Goal: Task Accomplishment & Management: Manage account settings

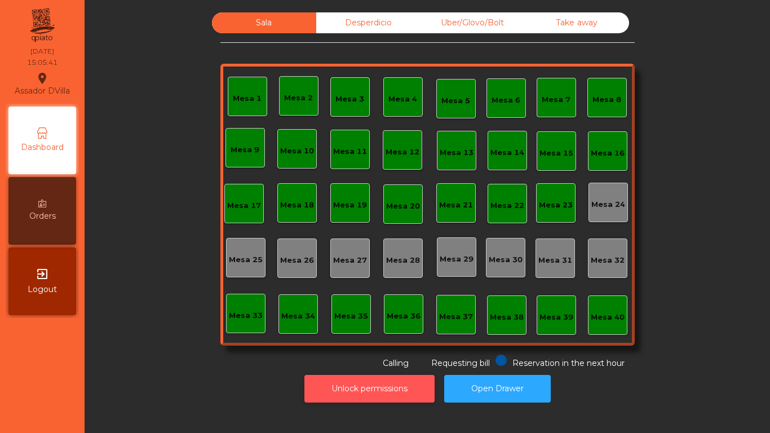
click at [337, 394] on button "Unlock permissions" at bounding box center [370, 389] width 130 height 28
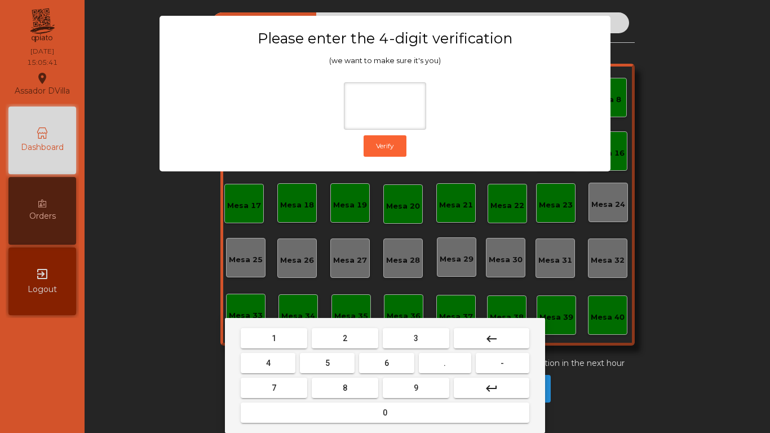
drag, startPoint x: 359, startPoint y: 343, endPoint x: 325, endPoint y: 352, distance: 34.9
click at [358, 343] on button "2" at bounding box center [345, 338] width 67 height 20
drag, startPoint x: 237, startPoint y: 372, endPoint x: 270, endPoint y: 371, distance: 32.7
click at [245, 372] on div "1 2 3 keyboard_backspace 4 5 6 . - 7 8 9 keyboard_return 0" at bounding box center [385, 375] width 320 height 115
click at [277, 368] on button "4" at bounding box center [268, 363] width 55 height 20
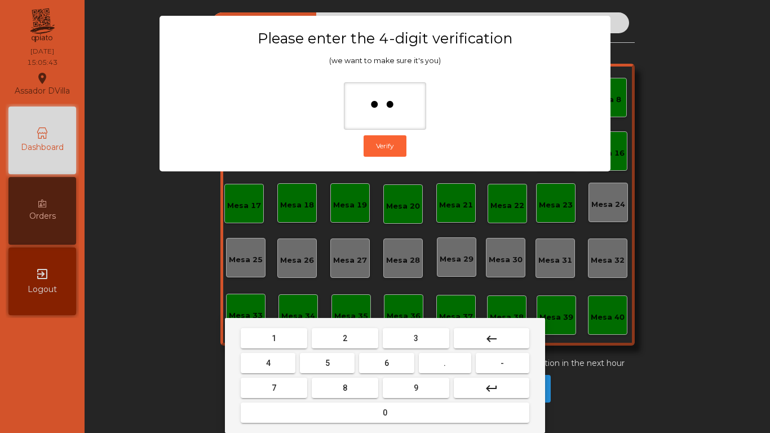
drag, startPoint x: 402, startPoint y: 363, endPoint x: 404, endPoint y: 381, distance: 18.2
click at [403, 363] on button "6" at bounding box center [386, 363] width 55 height 20
click at [405, 382] on button "9" at bounding box center [416, 388] width 67 height 20
type input "****"
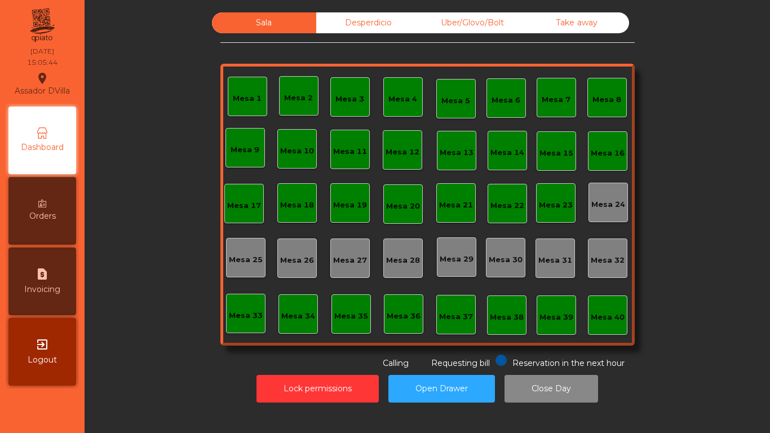
click at [36, 217] on span "Orders" at bounding box center [42, 216] width 27 height 12
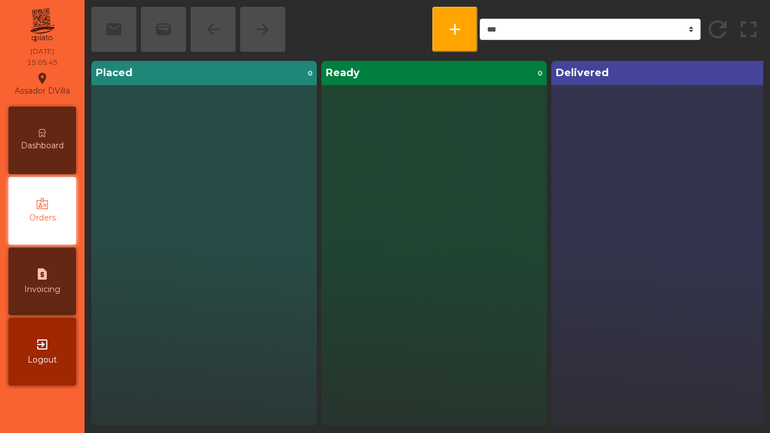
click at [57, 271] on div "request_page Invoicing" at bounding box center [42, 282] width 68 height 68
select select "**"
select select "****"
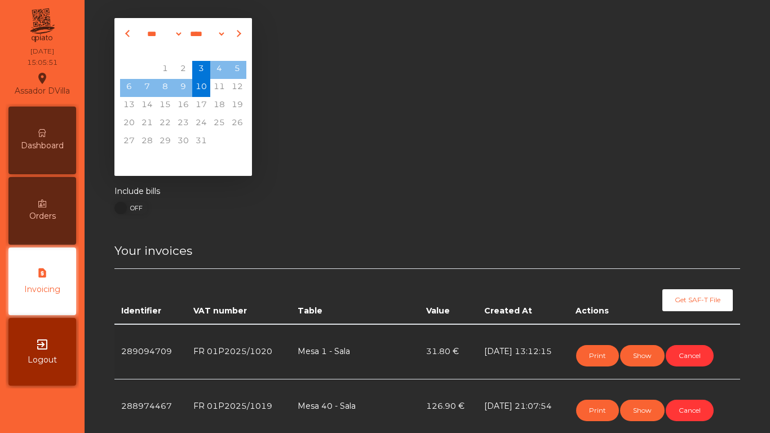
click at [27, 130] on div "Dashboard" at bounding box center [42, 141] width 68 height 68
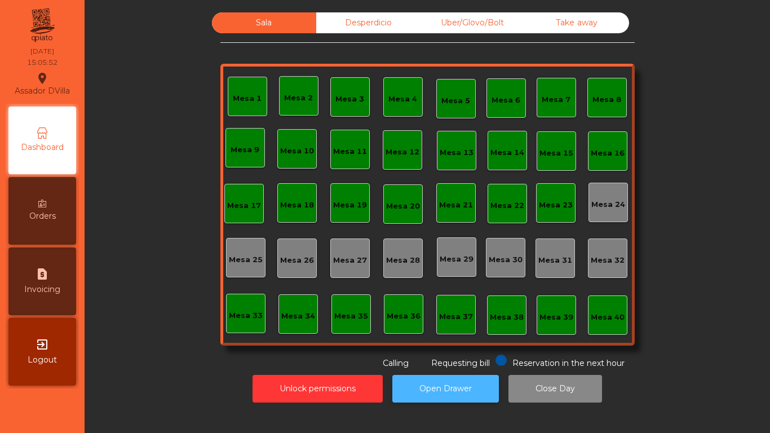
click at [427, 388] on button "Open Drawer" at bounding box center [445, 389] width 107 height 28
click at [43, 256] on div "request_page Invoicing" at bounding box center [42, 282] width 68 height 68
select select "**"
select select "****"
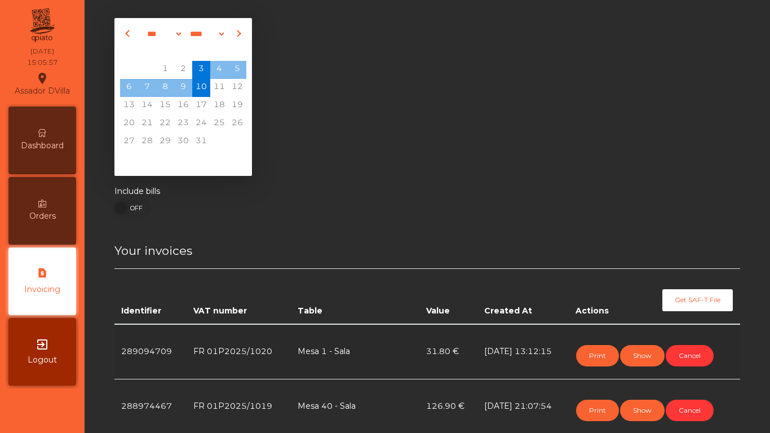
click at [33, 155] on div "Dashboard" at bounding box center [42, 141] width 68 height 68
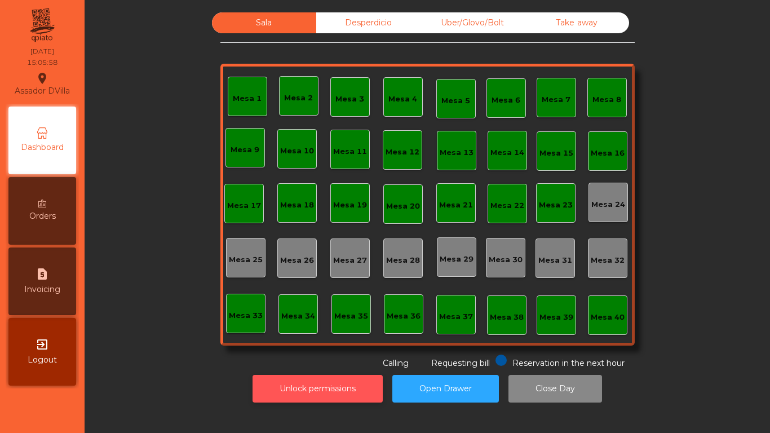
click at [359, 378] on button "Unlock permissions" at bounding box center [318, 389] width 130 height 28
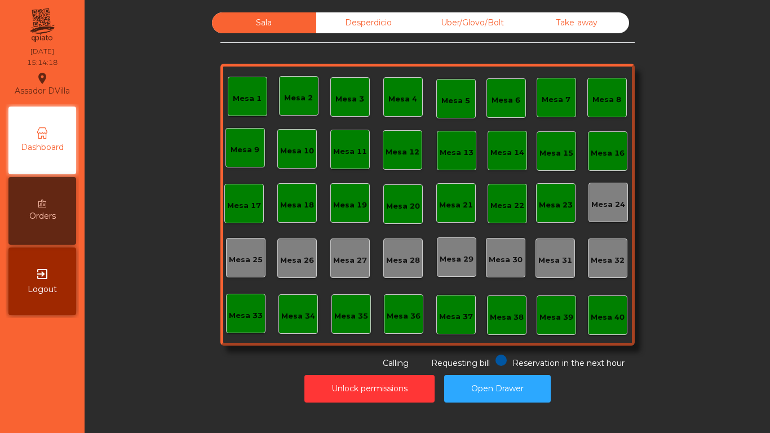
click at [296, 100] on div "Mesa 2" at bounding box center [298, 97] width 29 height 11
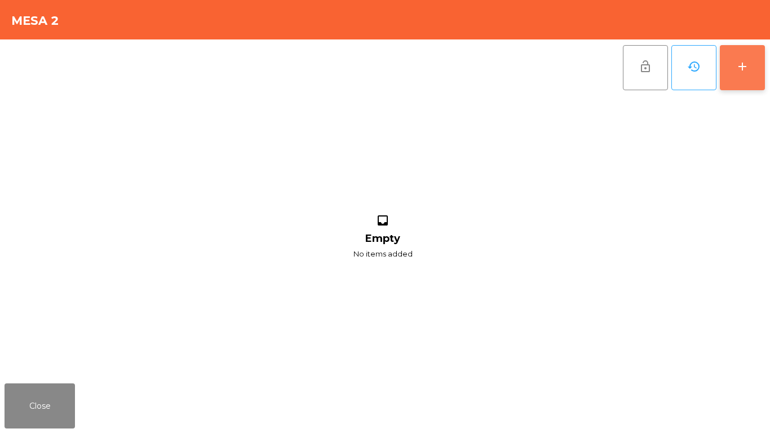
click at [738, 61] on div "add" at bounding box center [743, 67] width 14 height 14
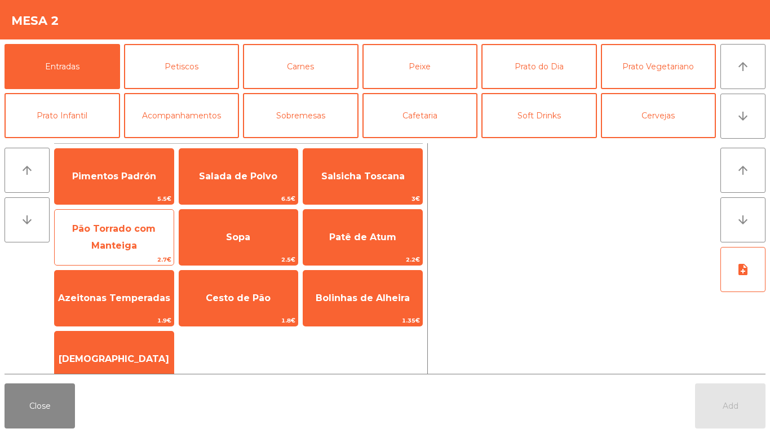
click at [121, 244] on span "Pão Torrado com Manteiga" at bounding box center [113, 237] width 83 height 28
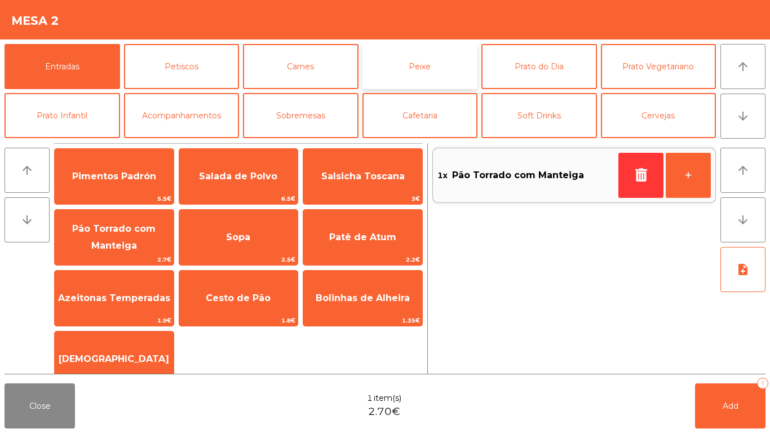
click at [391, 66] on button "Peixe" at bounding box center [421, 66] width 116 height 45
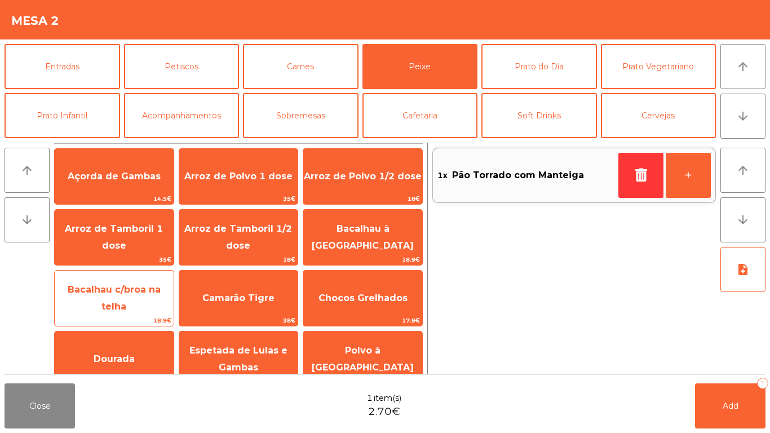
click at [153, 323] on span "18.9€" at bounding box center [114, 320] width 119 height 11
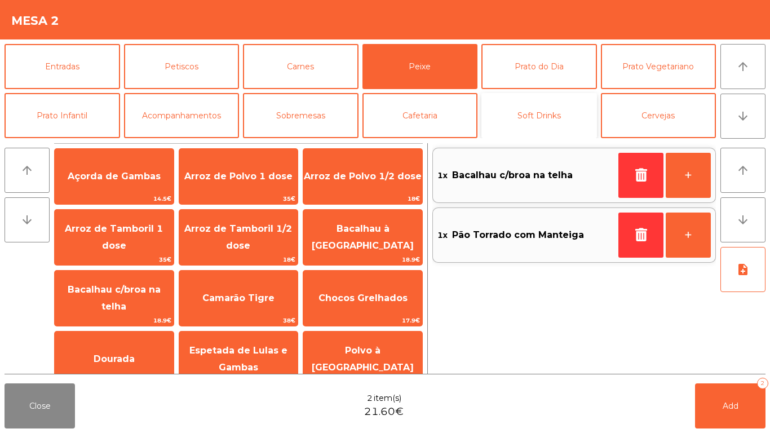
click at [500, 121] on button "Soft Drinks" at bounding box center [540, 115] width 116 height 45
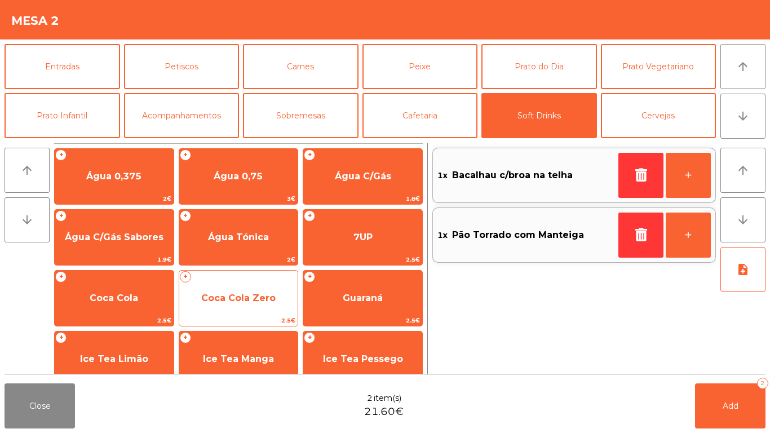
click at [214, 310] on span "Coca Cola Zero" at bounding box center [238, 298] width 119 height 30
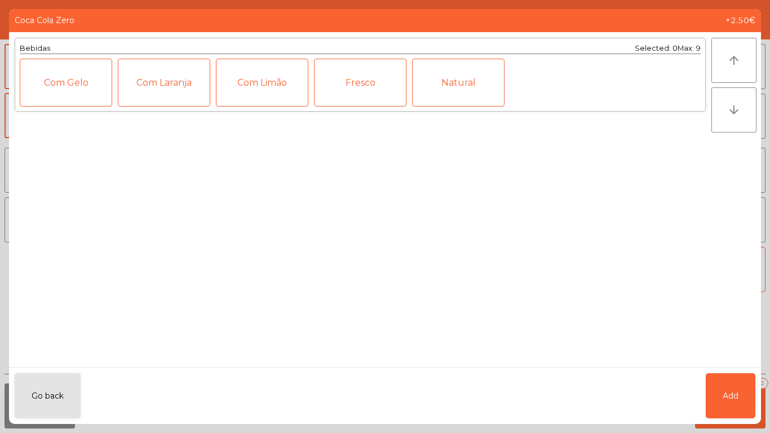
click at [700, 399] on div "Go back Add" at bounding box center [385, 395] width 752 height 57
click at [732, 394] on span "Add" at bounding box center [731, 396] width 16 height 12
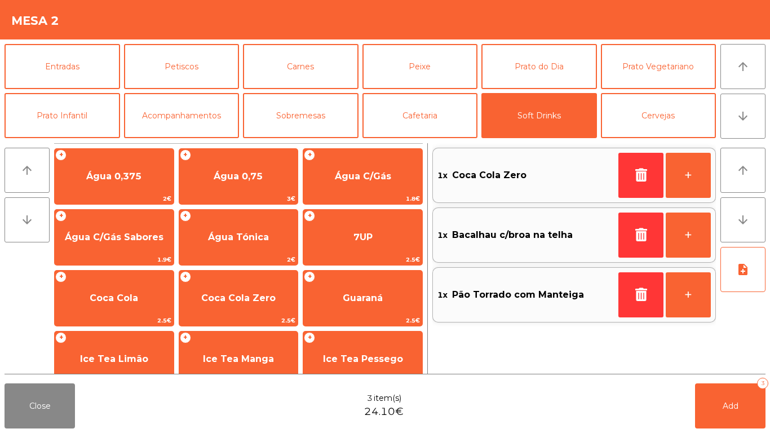
click at [713, 178] on div "1x Coca Cola Zero +" at bounding box center [575, 175] width 284 height 55
click at [700, 177] on button "+" at bounding box center [688, 175] width 45 height 45
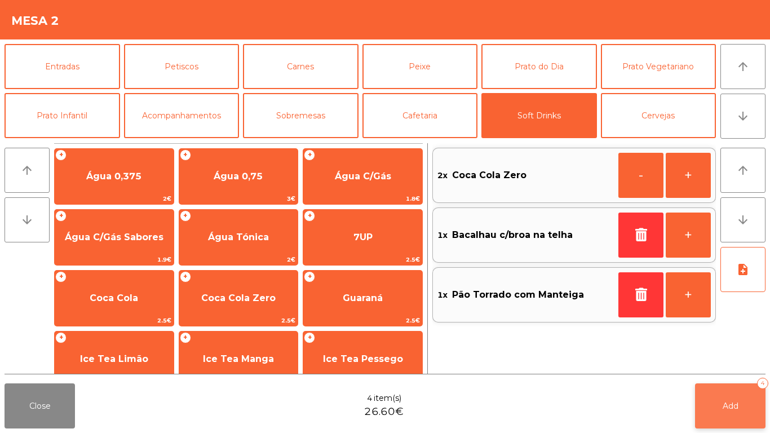
click at [723, 403] on span "Add" at bounding box center [731, 406] width 16 height 10
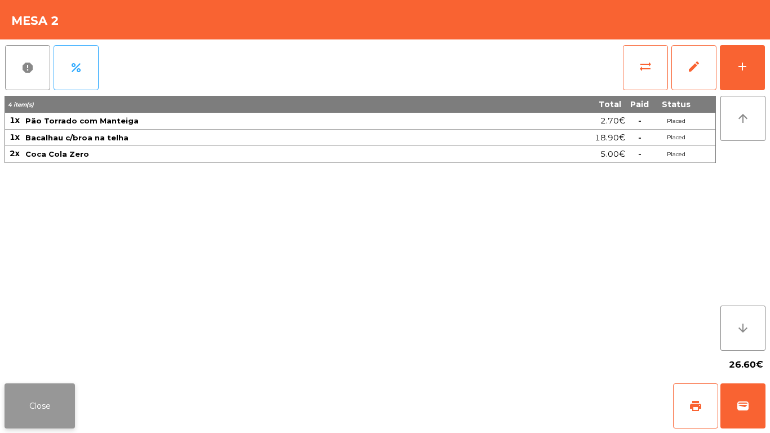
click at [41, 405] on button "Close" at bounding box center [40, 405] width 70 height 45
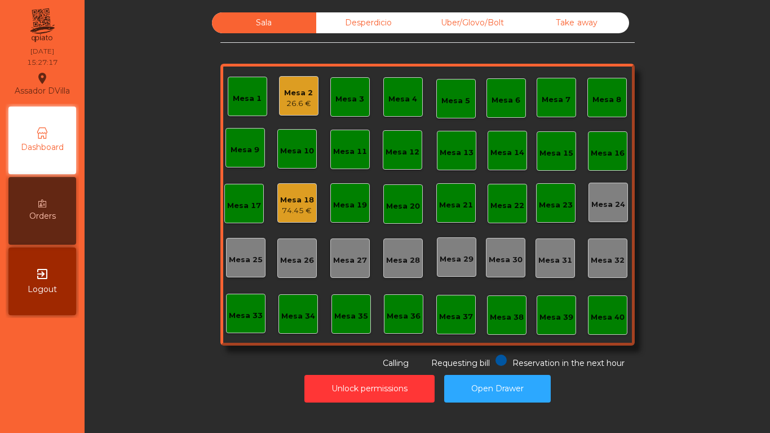
click at [284, 99] on div "26.6 €" at bounding box center [298, 103] width 29 height 11
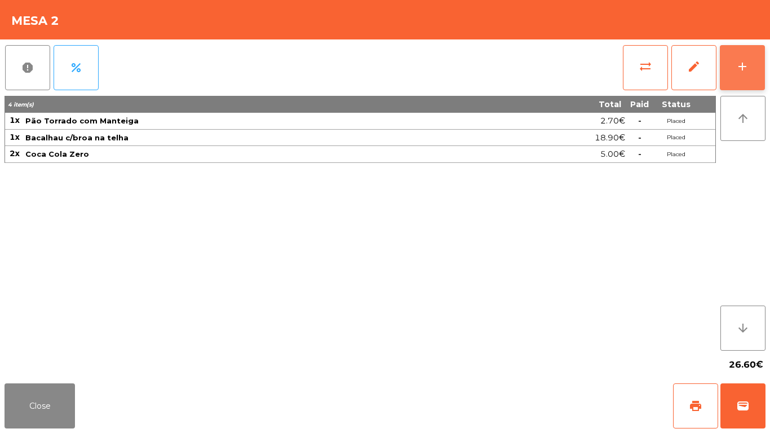
click at [747, 56] on button "add" at bounding box center [742, 67] width 45 height 45
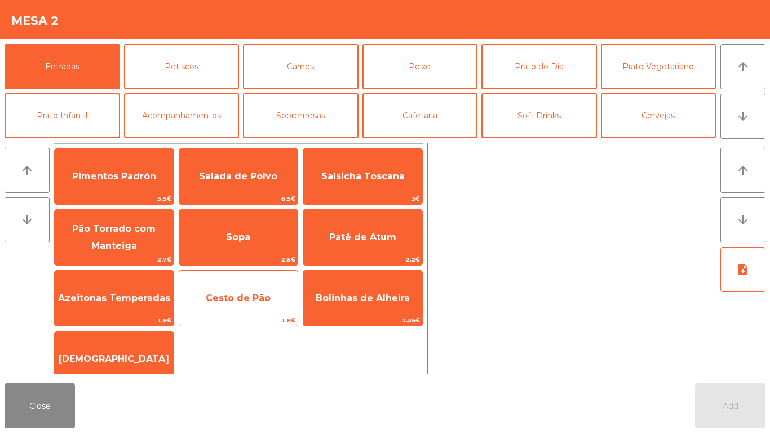
click at [247, 303] on span "Cesto de Pão" at bounding box center [238, 298] width 65 height 11
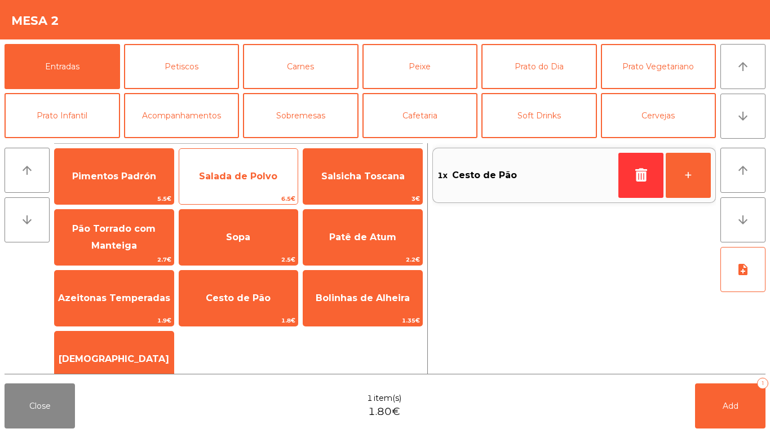
click at [237, 179] on span "Salada de Polvo" at bounding box center [238, 176] width 78 height 11
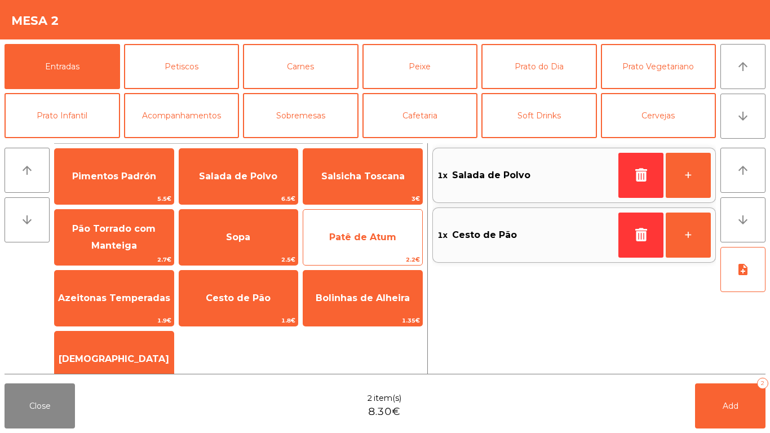
click at [351, 232] on span "Patê de Atum" at bounding box center [362, 237] width 67 height 11
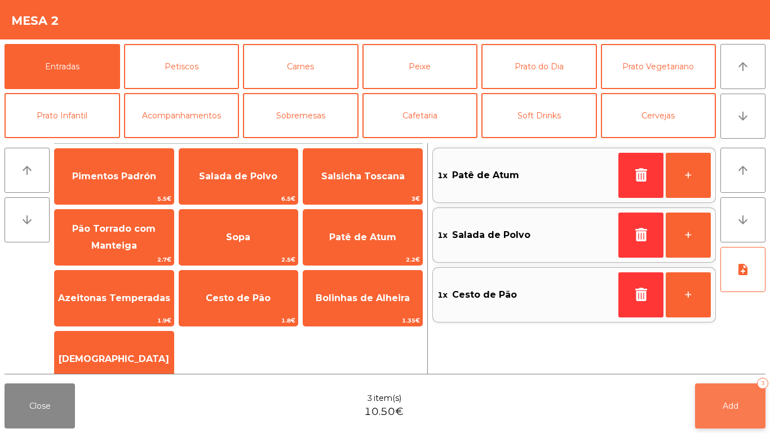
click at [740, 404] on button "Add 3" at bounding box center [730, 405] width 70 height 45
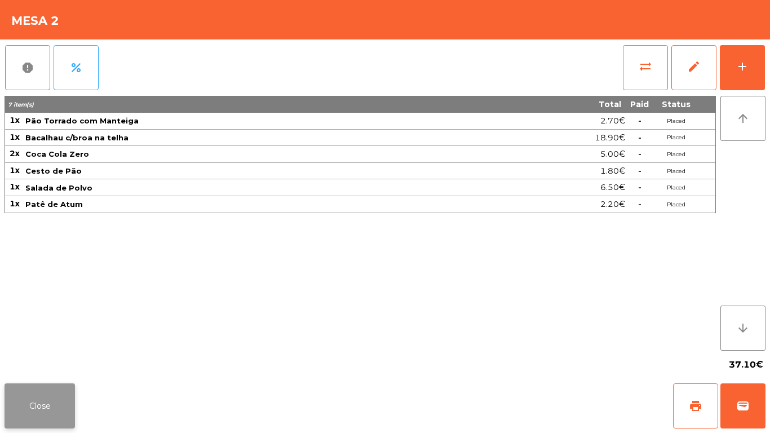
click at [36, 408] on button "Close" at bounding box center [40, 405] width 70 height 45
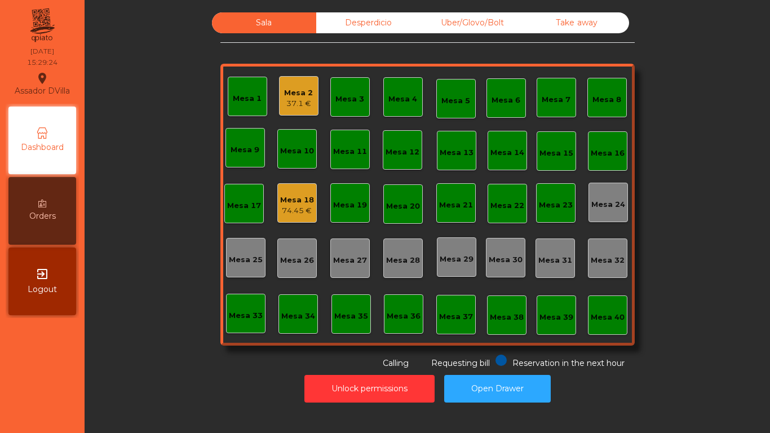
click at [280, 197] on div "Mesa 18" at bounding box center [297, 200] width 34 height 11
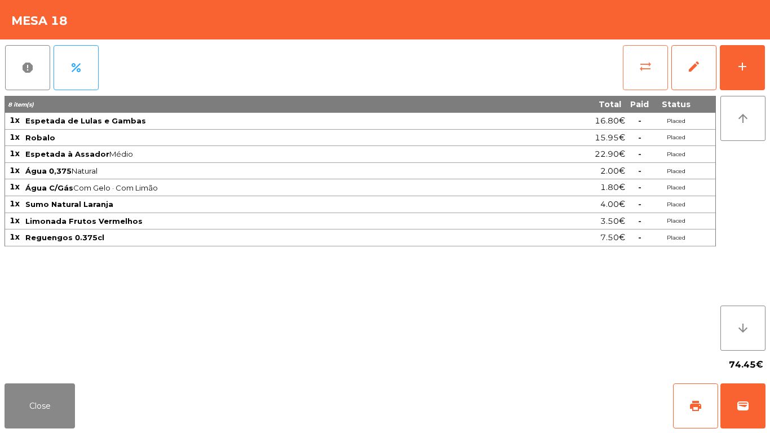
click at [651, 78] on button "sync_alt" at bounding box center [645, 67] width 45 height 45
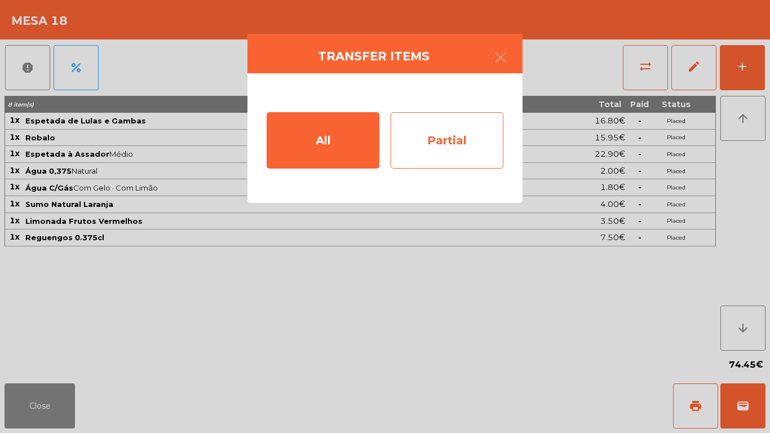
click at [460, 148] on div "Partial" at bounding box center [447, 140] width 113 height 56
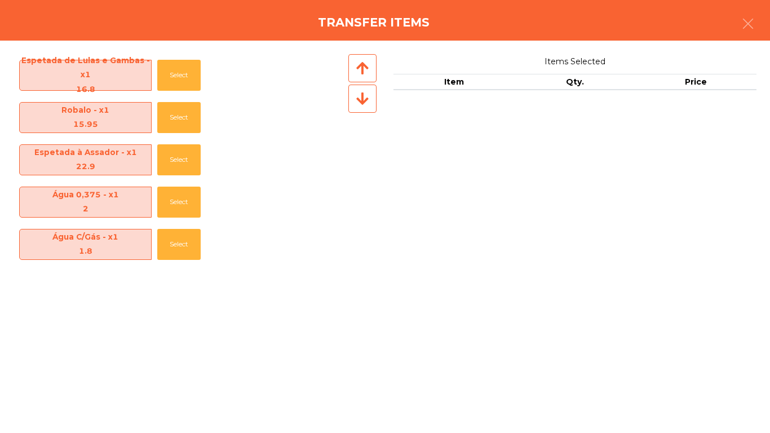
click at [609, 356] on div "Espetada de Lulas e Gambas - x1 16.8 Select Robalo - x1 15.95 Select Espetada à…" at bounding box center [385, 237] width 770 height 392
click at [305, 359] on div "Espetada de Lulas e Gambas - x1 16.8 Select Robalo - x1 15.95 Select Espetada à…" at bounding box center [385, 237] width 770 height 392
click at [745, 20] on icon "button" at bounding box center [749, 24] width 14 height 14
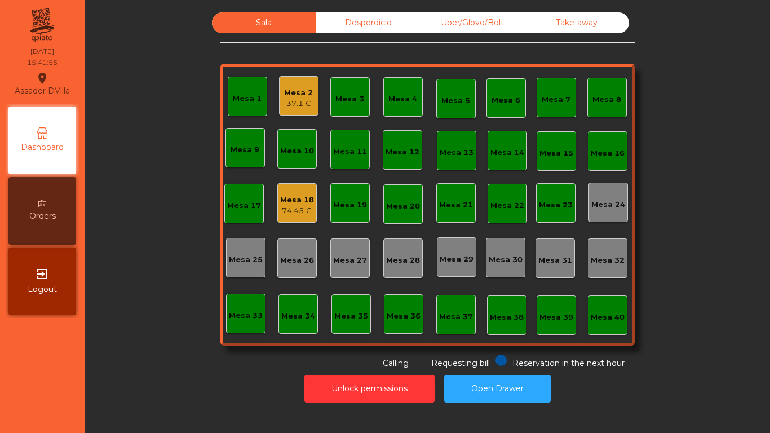
click at [284, 87] on div "Mesa 2" at bounding box center [298, 92] width 29 height 11
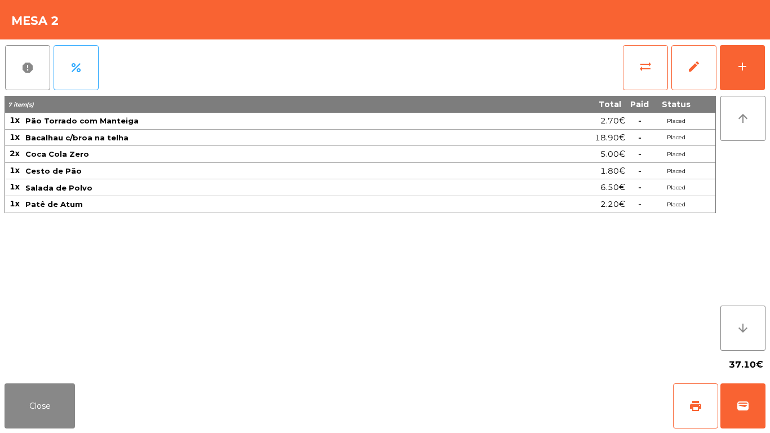
click at [769, 63] on div "report percent sync_alt edit add 7 item(s) Total Paid Status 1x [PERSON_NAME] c…" at bounding box center [385, 208] width 770 height 339
click at [747, 67] on div "add" at bounding box center [743, 67] width 14 height 14
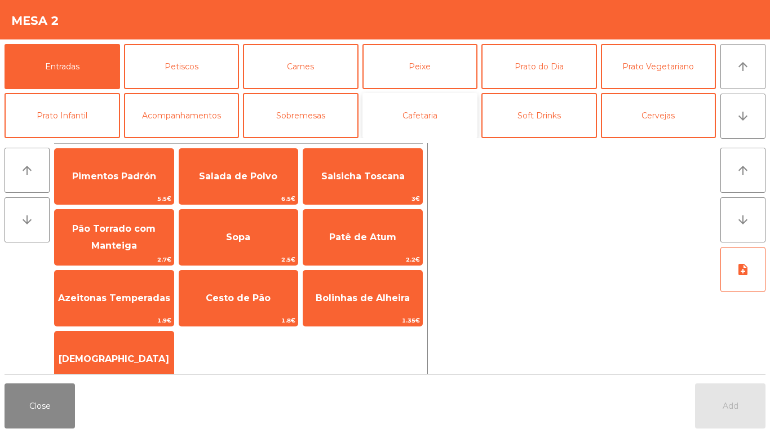
click at [442, 113] on button "Cafetaria" at bounding box center [421, 115] width 116 height 45
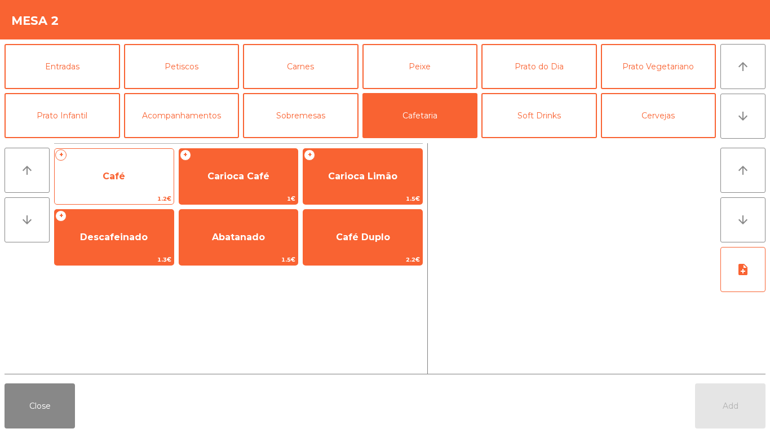
click at [107, 167] on span "Café" at bounding box center [114, 176] width 119 height 30
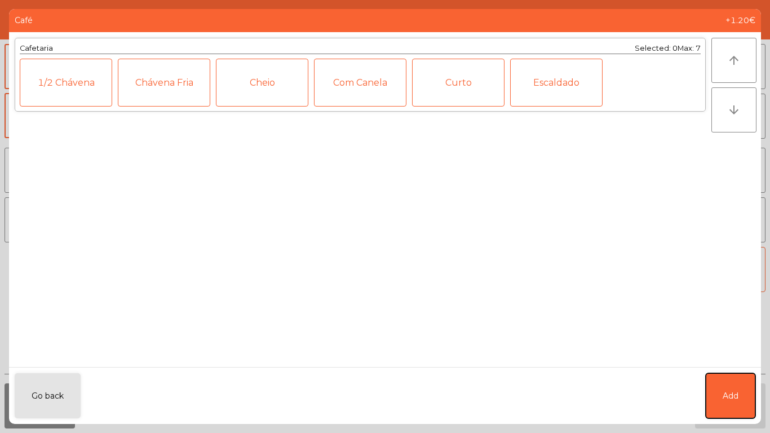
click at [736, 387] on button "Add" at bounding box center [731, 395] width 50 height 45
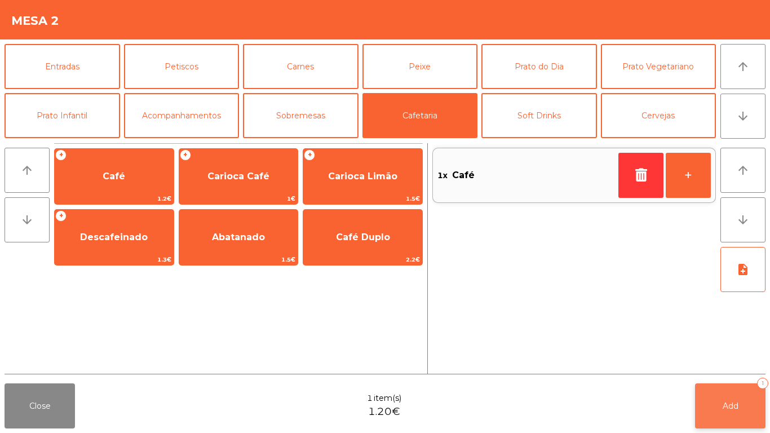
click at [728, 395] on button "Add 1" at bounding box center [730, 405] width 70 height 45
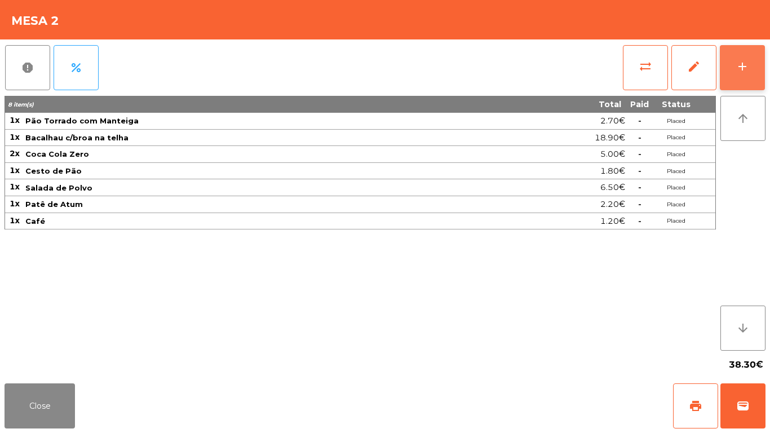
click at [751, 55] on button "add" at bounding box center [742, 67] width 45 height 45
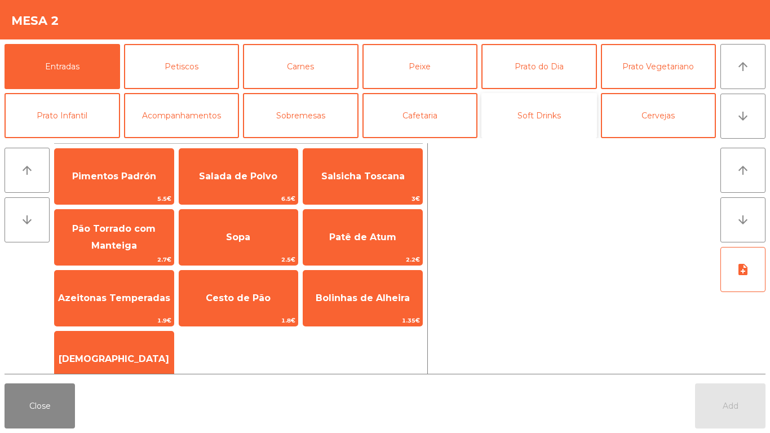
click at [554, 113] on button "Soft Drinks" at bounding box center [540, 115] width 116 height 45
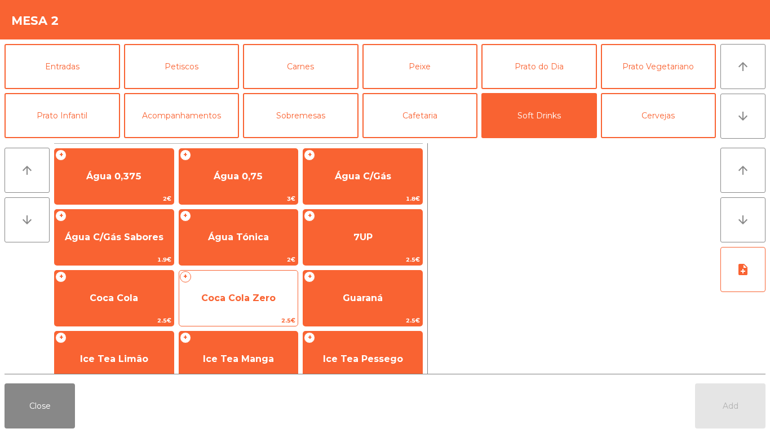
click at [240, 291] on span "Coca Cola Zero" at bounding box center [238, 298] width 119 height 30
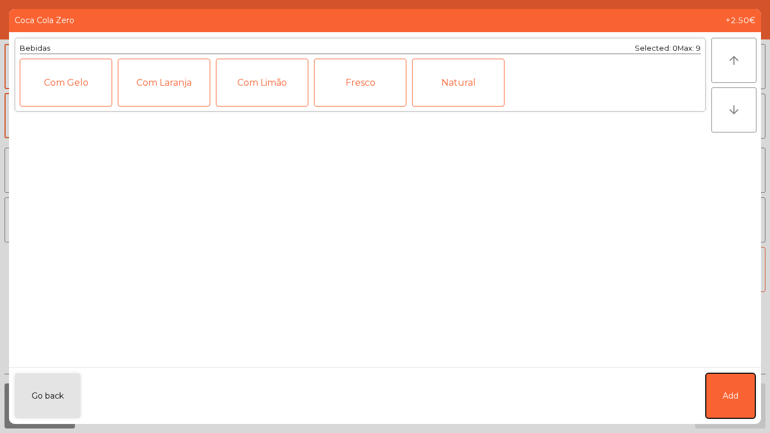
click at [714, 400] on button "Add" at bounding box center [731, 395] width 50 height 45
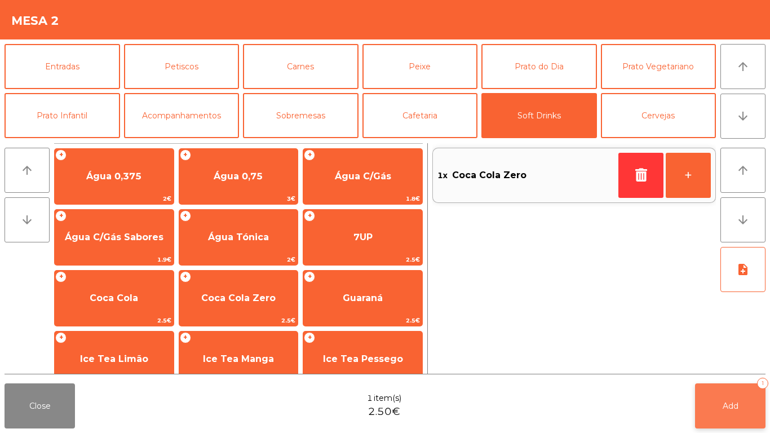
click at [756, 389] on button "Add 1" at bounding box center [730, 405] width 70 height 45
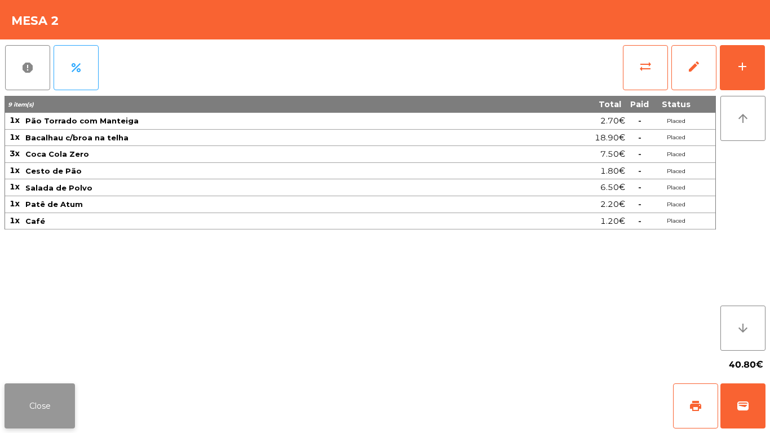
click at [58, 413] on button "Close" at bounding box center [40, 405] width 70 height 45
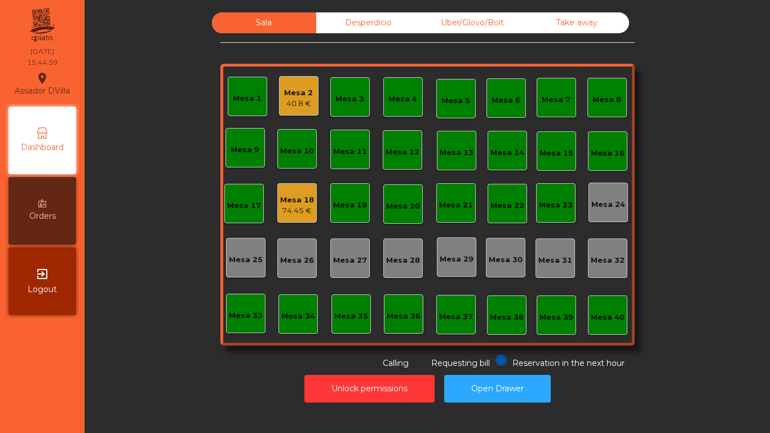
click at [294, 201] on div "Mesa 18" at bounding box center [297, 200] width 34 height 11
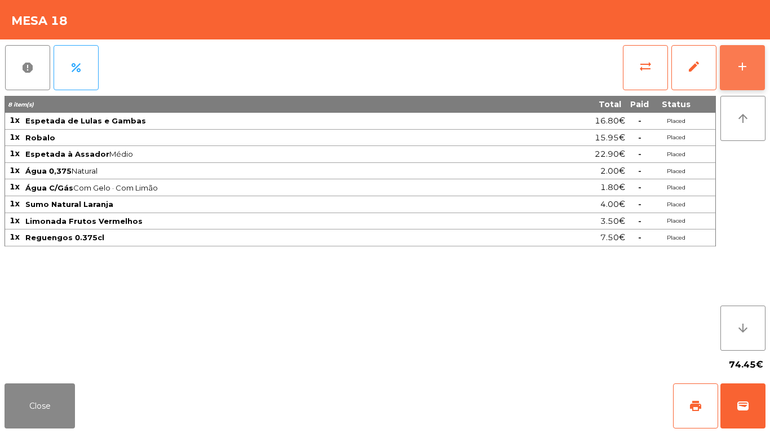
click at [764, 64] on button "add" at bounding box center [742, 67] width 45 height 45
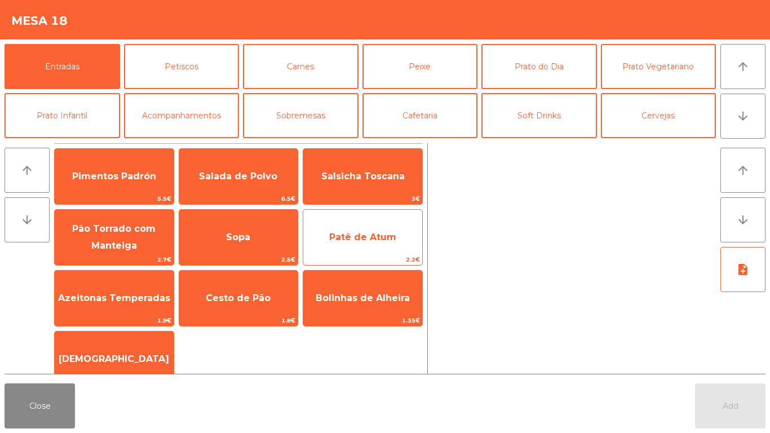
click at [365, 233] on span "Patê de Atum" at bounding box center [362, 237] width 67 height 11
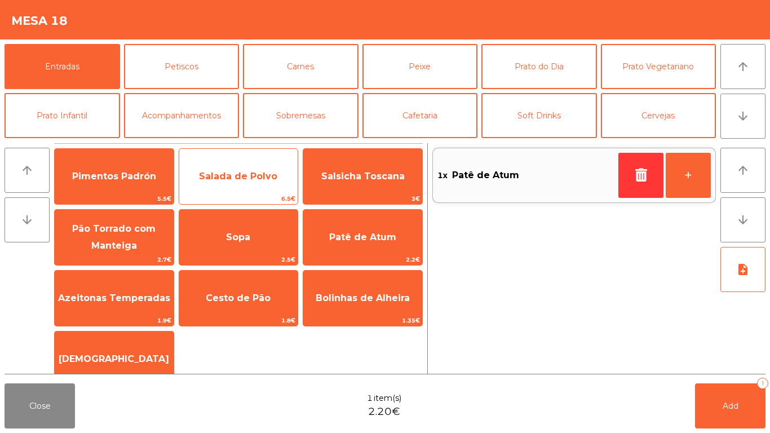
click at [226, 182] on span "Salada de Polvo" at bounding box center [238, 176] width 119 height 30
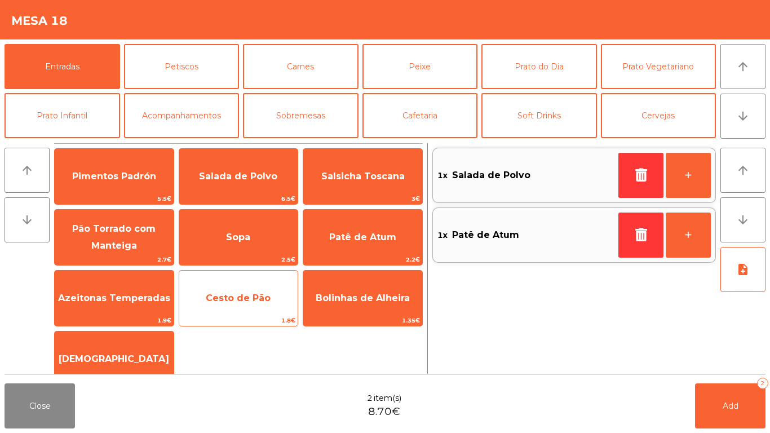
click at [222, 300] on span "Cesto de Pão" at bounding box center [238, 298] width 65 height 11
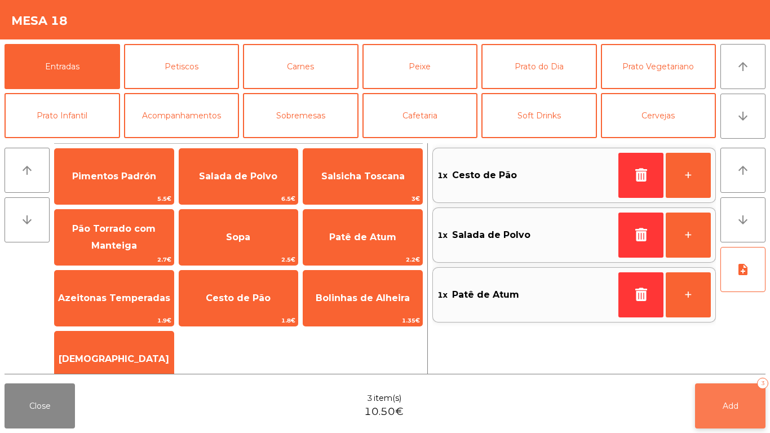
click at [747, 408] on button "Add 3" at bounding box center [730, 405] width 70 height 45
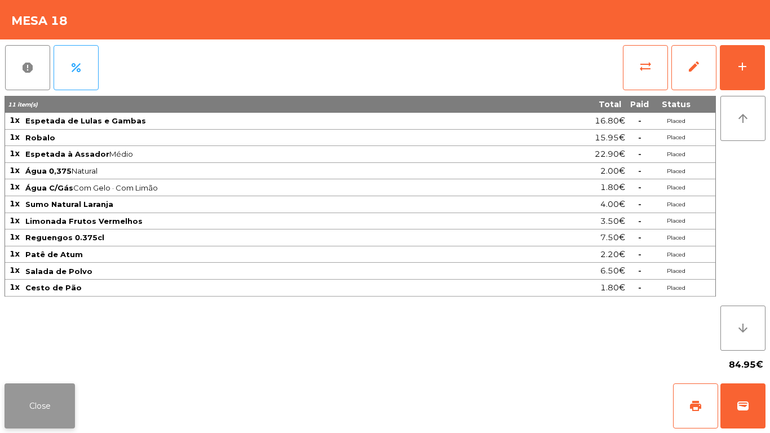
click at [14, 421] on button "Close" at bounding box center [40, 405] width 70 height 45
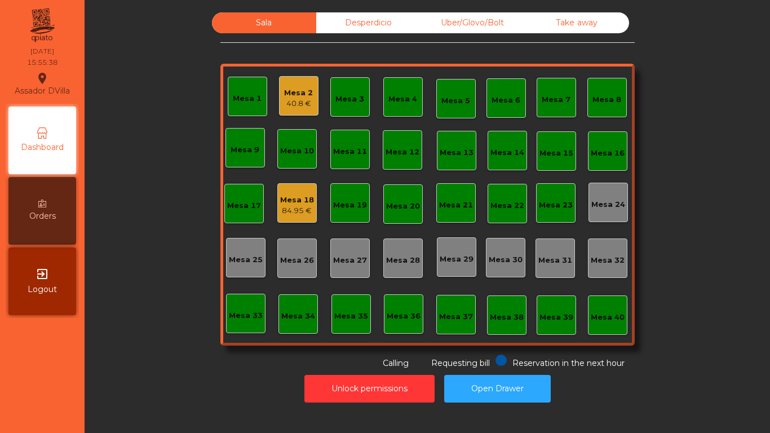
click at [477, 27] on div "Uber/Glovo/Bolt" at bounding box center [473, 22] width 104 height 21
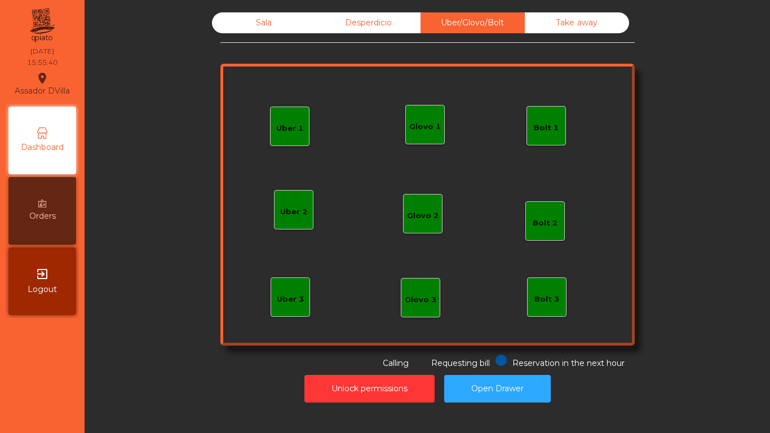
click at [415, 123] on div "Glovo 1" at bounding box center [425, 126] width 32 height 11
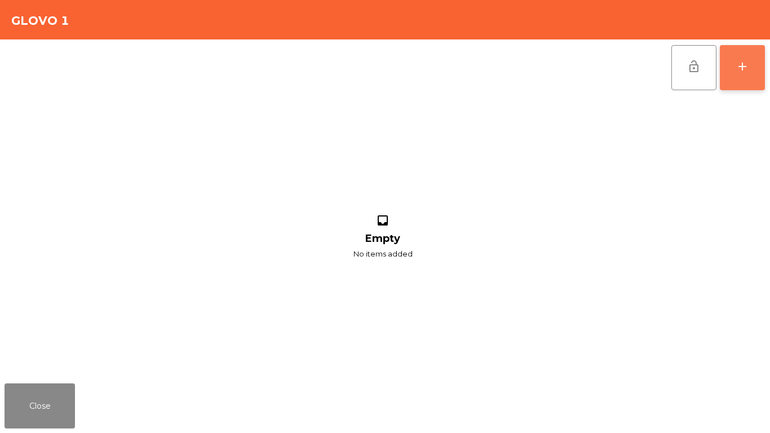
click at [745, 65] on div "add" at bounding box center [743, 67] width 14 height 14
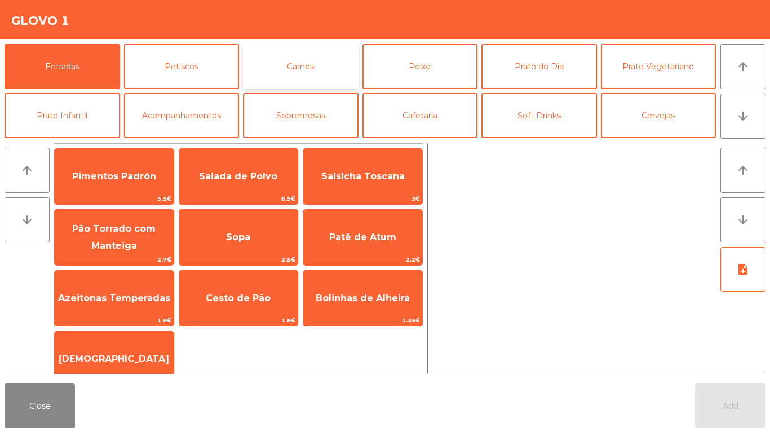
click at [292, 67] on button "Carnes" at bounding box center [301, 66] width 116 height 45
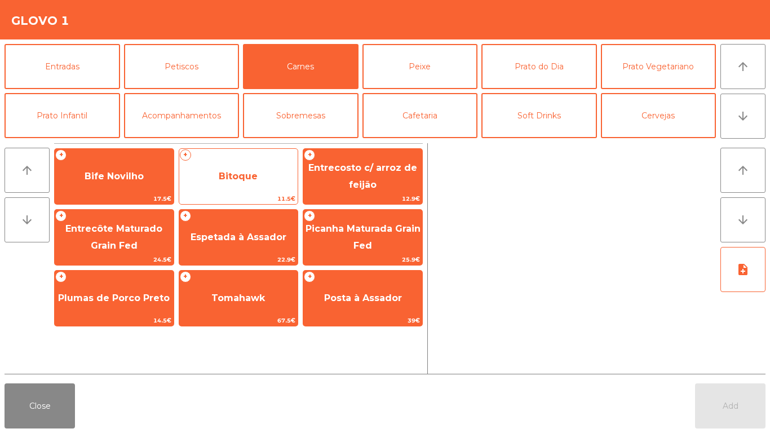
click at [229, 177] on span "Bitoque" at bounding box center [238, 176] width 39 height 11
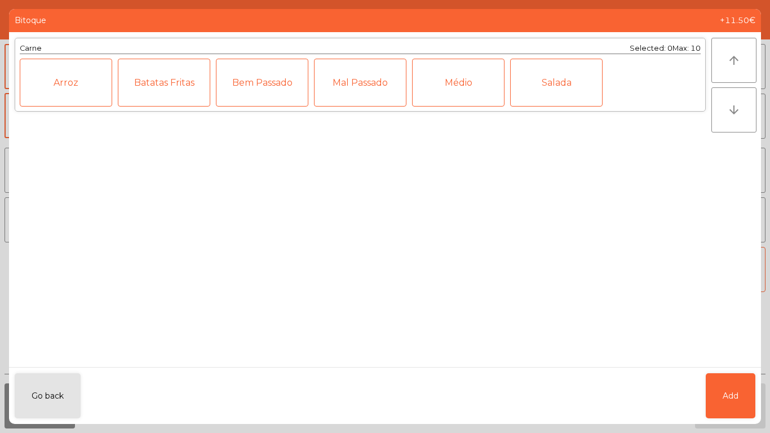
click at [454, 75] on div "Médio" at bounding box center [458, 83] width 92 height 48
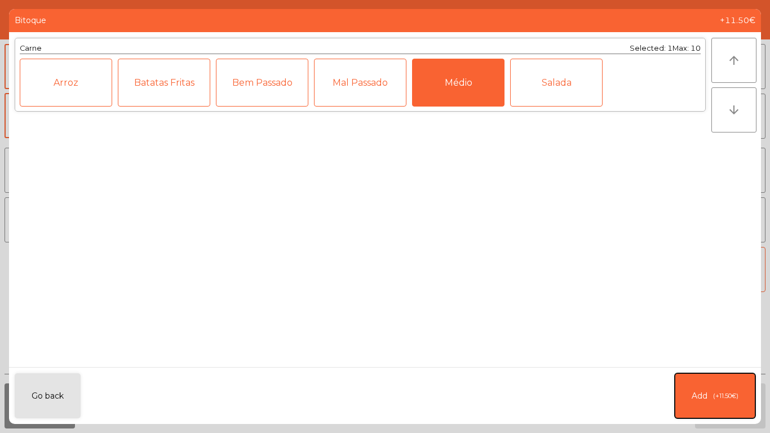
click at [731, 383] on button "Add (+11.50€)" at bounding box center [715, 395] width 81 height 45
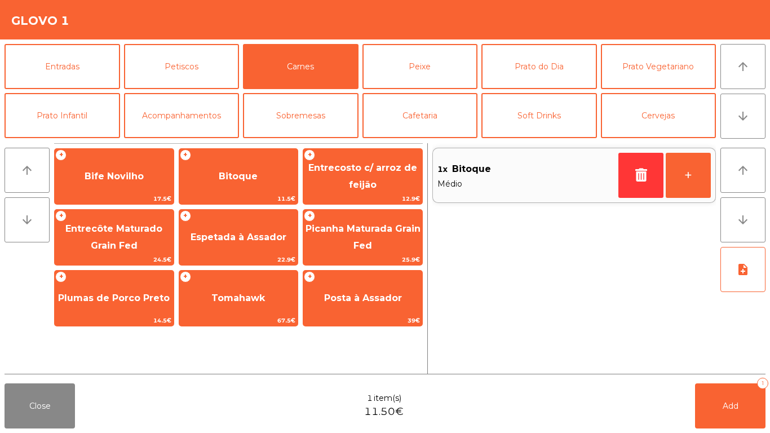
scroll to position [98, 0]
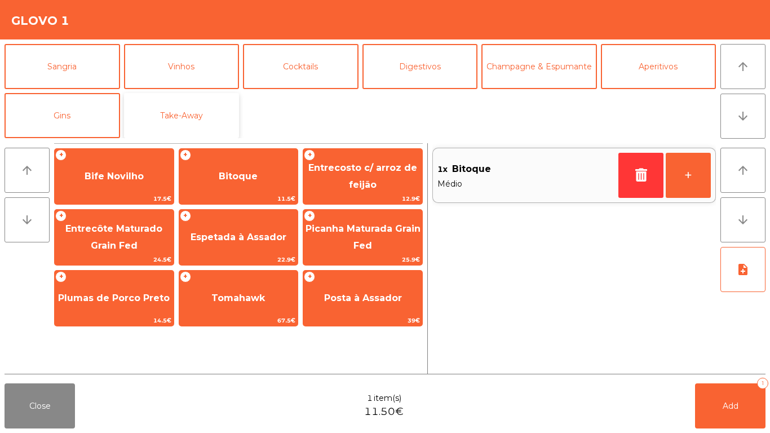
click at [186, 118] on button "Take-Away" at bounding box center [182, 115] width 116 height 45
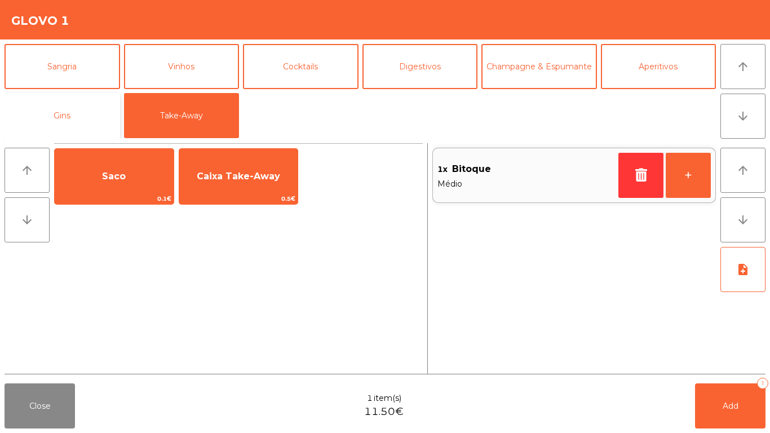
click at [41, 121] on button "Gins" at bounding box center [63, 115] width 116 height 45
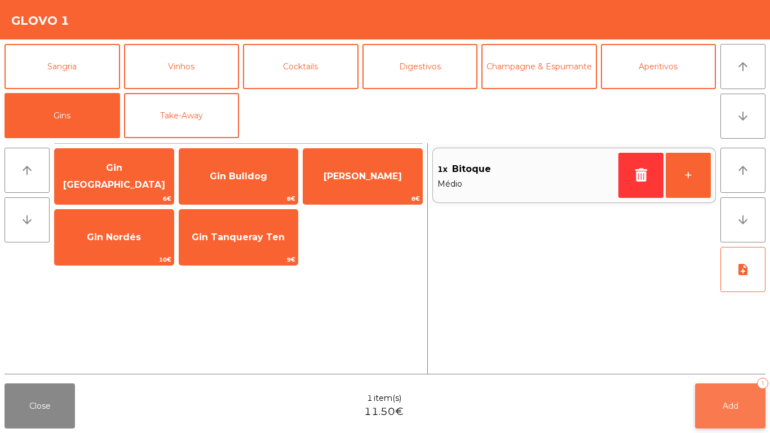
click at [729, 409] on span "Add" at bounding box center [731, 406] width 16 height 10
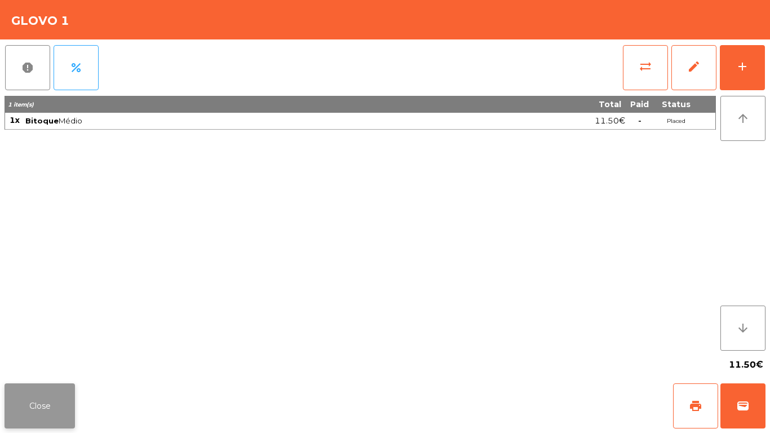
click at [30, 391] on button "Close" at bounding box center [40, 405] width 70 height 45
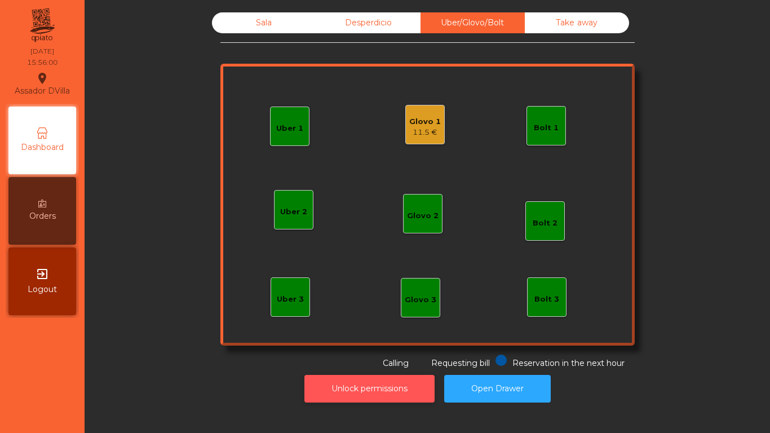
click at [387, 384] on button "Unlock permissions" at bounding box center [370, 389] width 130 height 28
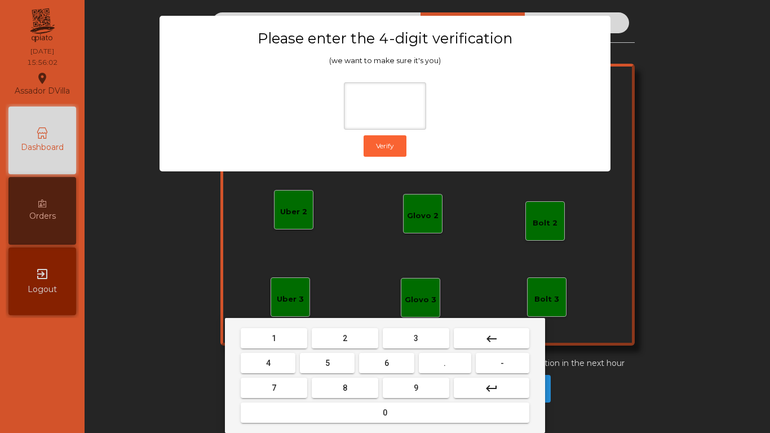
click at [350, 331] on button "2" at bounding box center [345, 338] width 67 height 20
click at [250, 357] on button "4" at bounding box center [268, 363] width 55 height 20
click at [385, 359] on span "6" at bounding box center [387, 363] width 5 height 9
click at [424, 382] on button "9" at bounding box center [416, 388] width 67 height 20
type input "****"
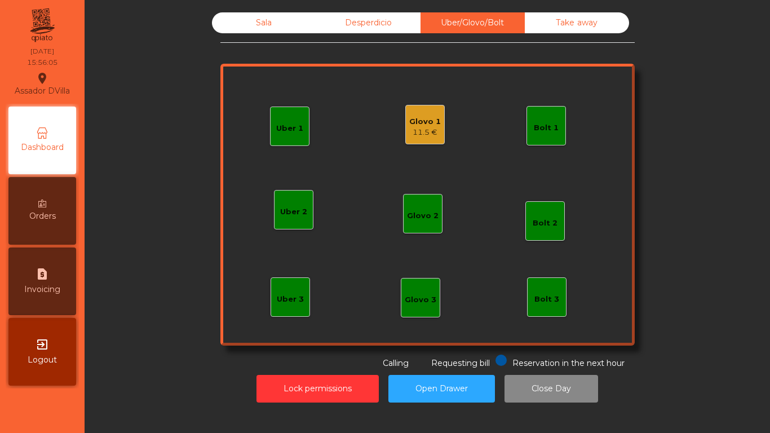
click at [414, 132] on div "11.5 €" at bounding box center [425, 132] width 32 height 11
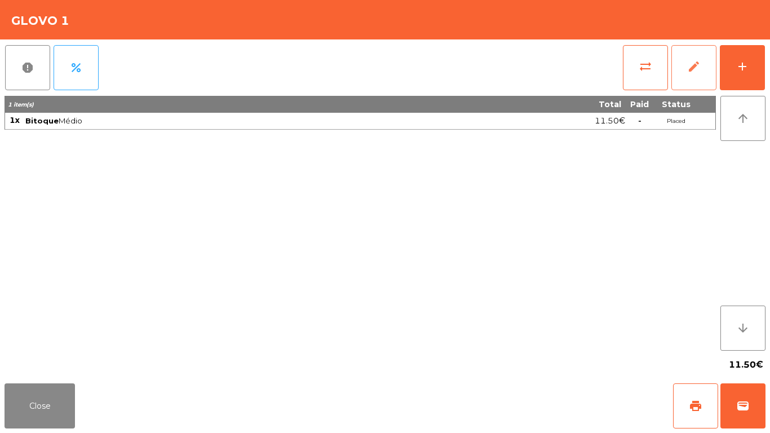
click at [699, 68] on span "edit" at bounding box center [694, 67] width 14 height 14
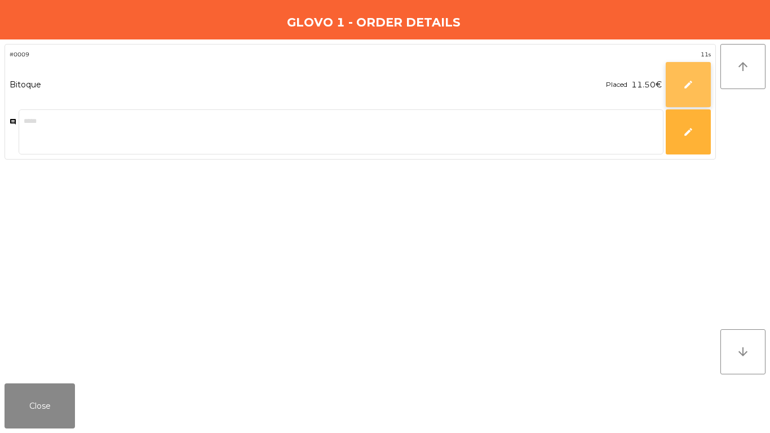
click at [704, 82] on button "edit" at bounding box center [688, 84] width 45 height 45
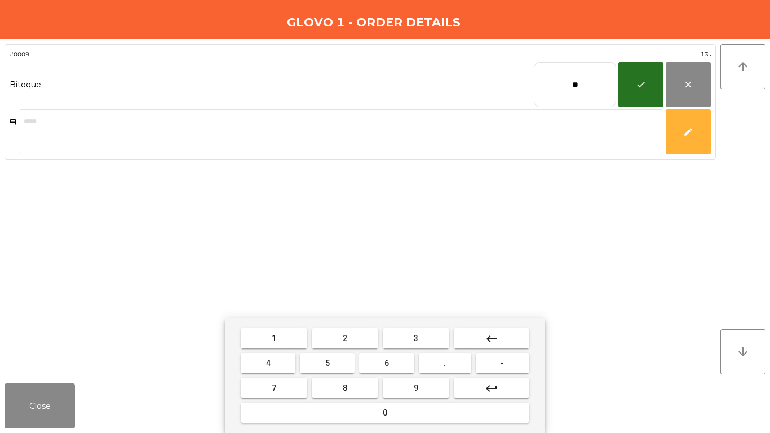
type input "*"
type input "*****"
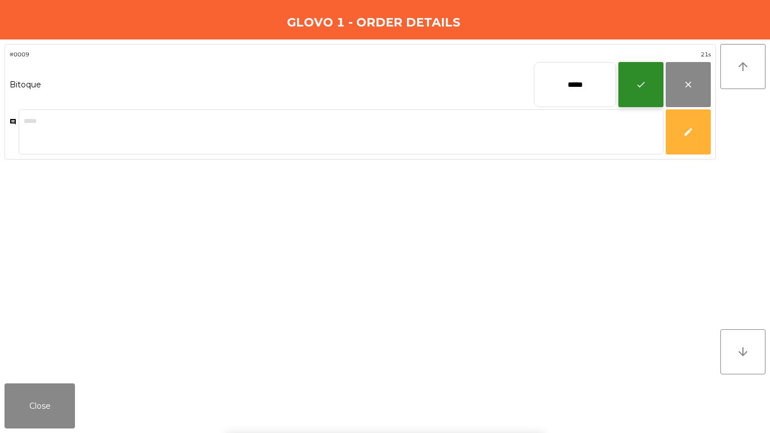
click at [642, 82] on span "check" at bounding box center [641, 85] width 10 height 10
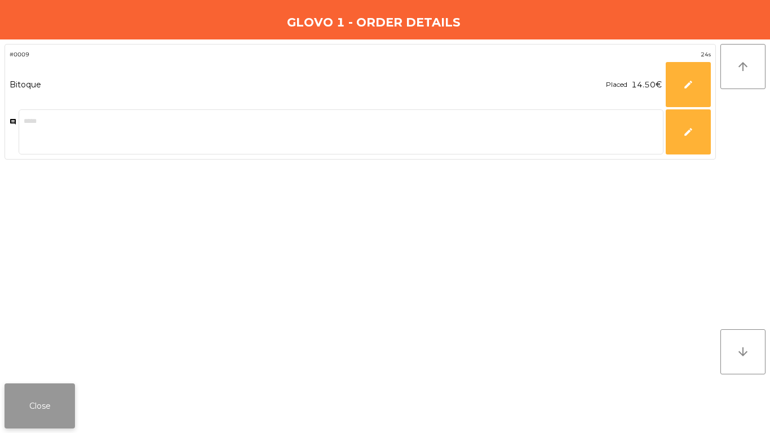
click at [35, 397] on button "Close" at bounding box center [40, 405] width 70 height 45
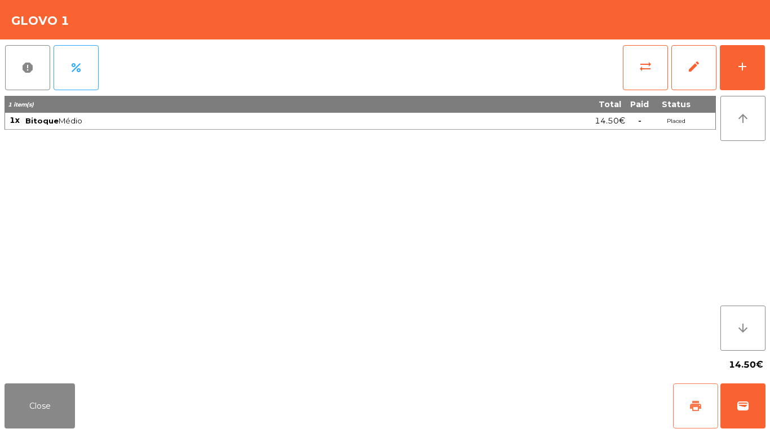
click at [687, 400] on button "print" at bounding box center [695, 405] width 45 height 45
click at [728, 419] on button "wallet" at bounding box center [743, 405] width 45 height 45
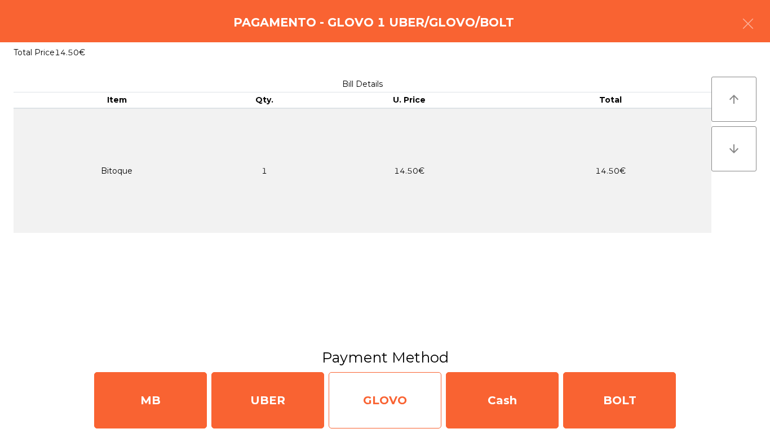
click at [385, 397] on div "GLOVO" at bounding box center [385, 400] width 113 height 56
select select "**"
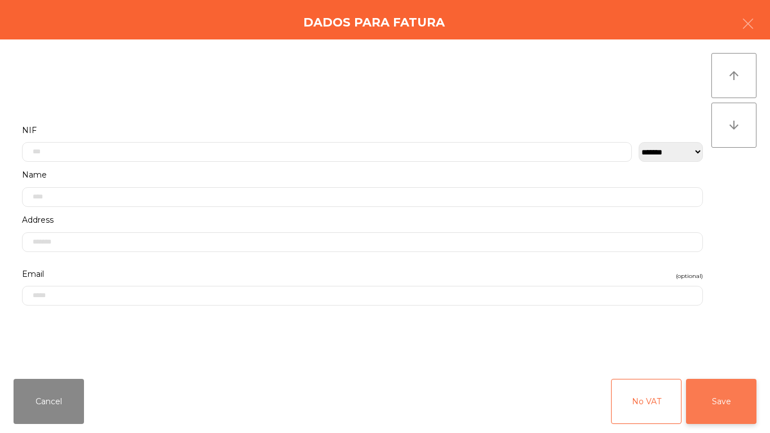
click at [727, 396] on button "Save" at bounding box center [721, 401] width 70 height 45
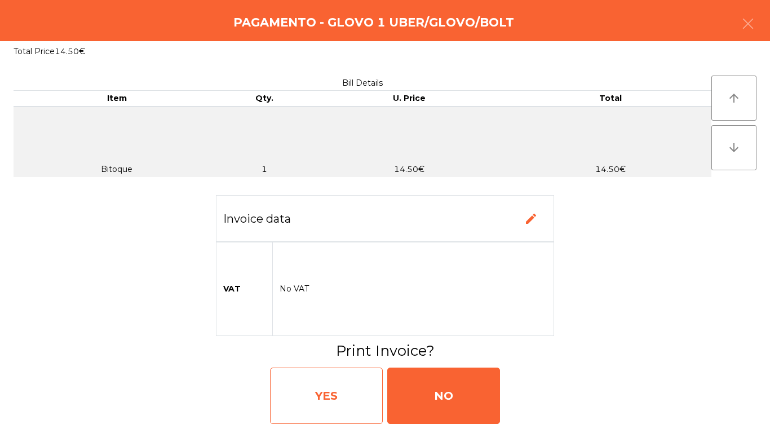
click at [321, 395] on div "YES" at bounding box center [326, 396] width 113 height 56
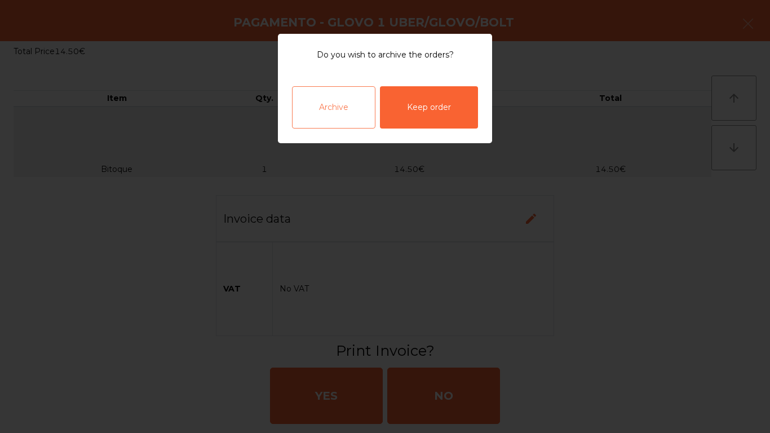
click at [319, 103] on div "Archive" at bounding box center [333, 107] width 83 height 42
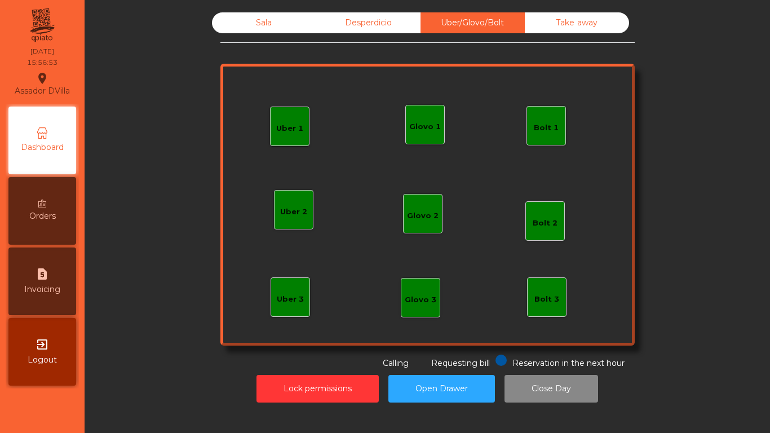
click at [442, 365] on span "Requesting bill" at bounding box center [460, 363] width 59 height 10
click at [424, 383] on button "Open Drawer" at bounding box center [442, 389] width 107 height 28
click at [242, 14] on div "Sala" at bounding box center [264, 22] width 104 height 21
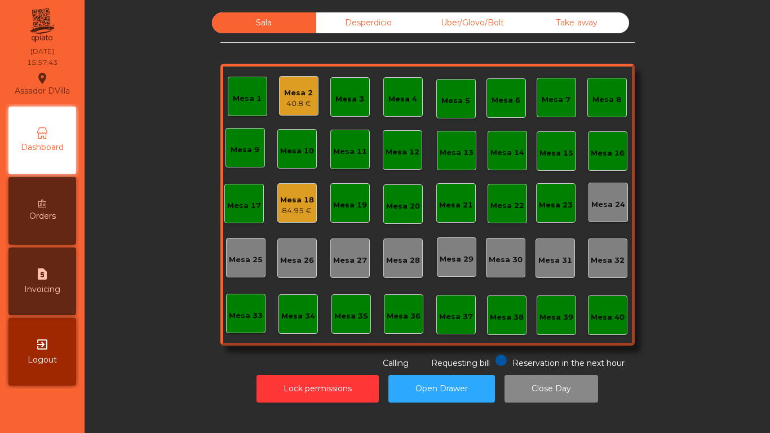
click at [285, 99] on div "40.8 €" at bounding box center [298, 103] width 29 height 11
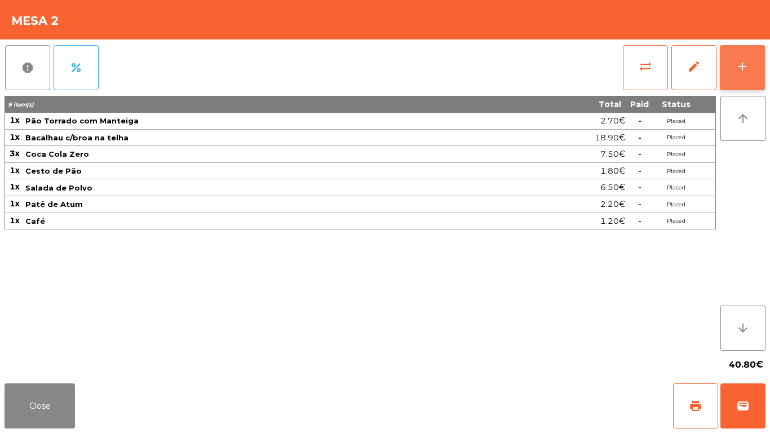
click at [750, 59] on button "add" at bounding box center [742, 67] width 45 height 45
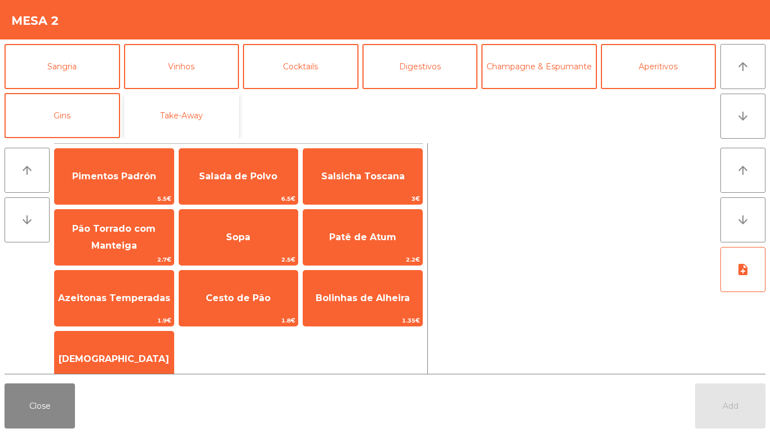
click at [183, 122] on button "Take-Away" at bounding box center [182, 115] width 116 height 45
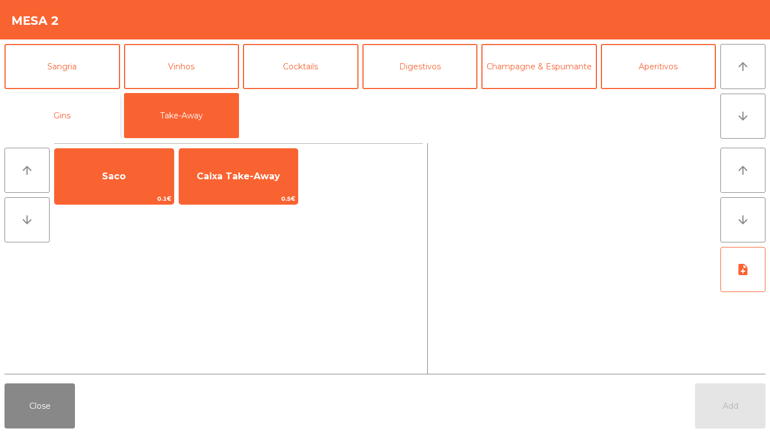
click at [43, 110] on button "Gins" at bounding box center [63, 115] width 116 height 45
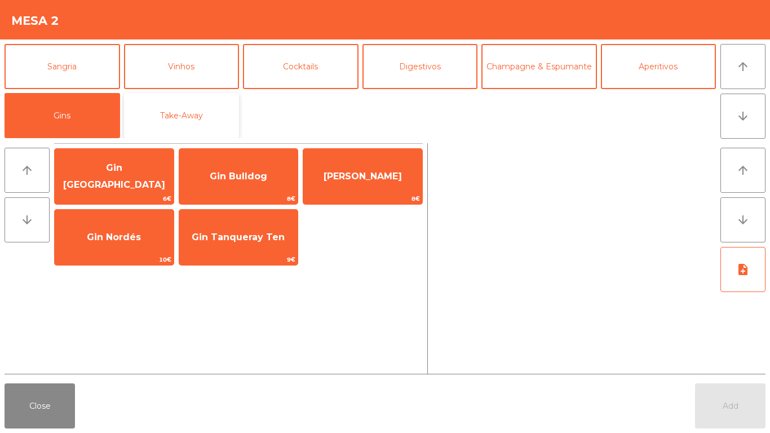
click at [178, 120] on button "Take-Away" at bounding box center [182, 115] width 116 height 45
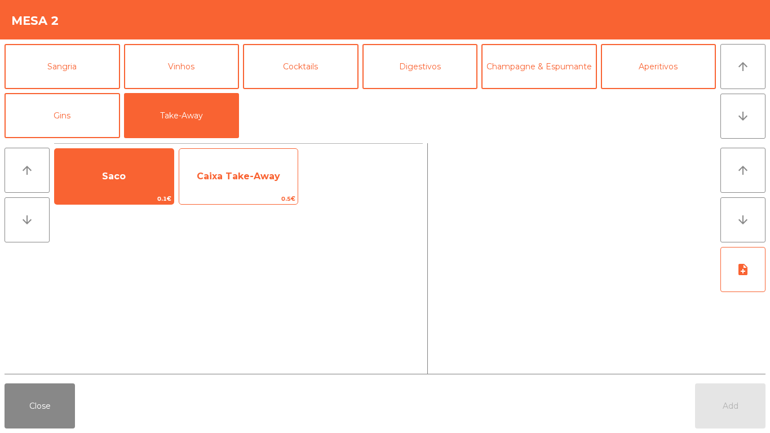
click at [233, 168] on span "Caixa Take-Away" at bounding box center [238, 176] width 119 height 30
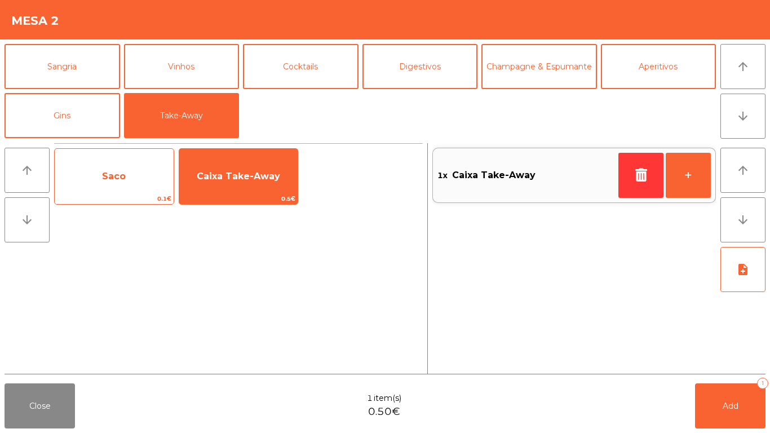
click at [111, 176] on span "Saco" at bounding box center [114, 176] width 24 height 11
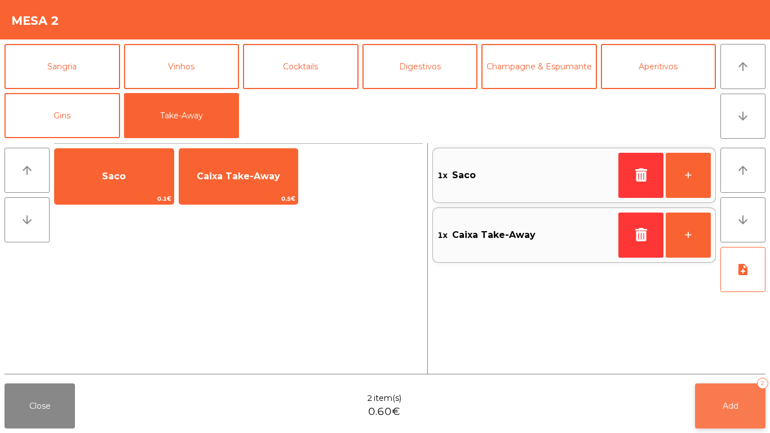
click at [725, 403] on span "Add" at bounding box center [731, 406] width 16 height 10
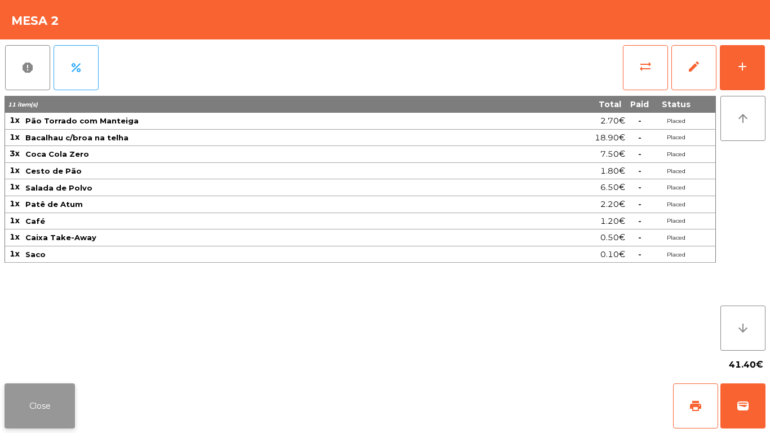
click at [25, 421] on button "Close" at bounding box center [40, 405] width 70 height 45
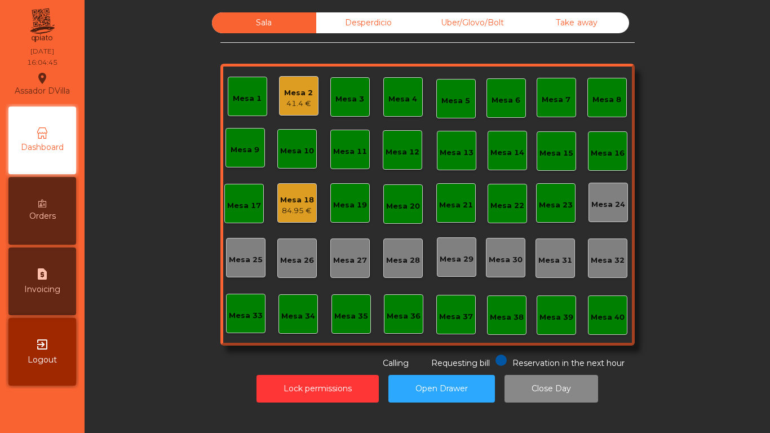
click at [284, 99] on div "41.4 €" at bounding box center [298, 103] width 29 height 11
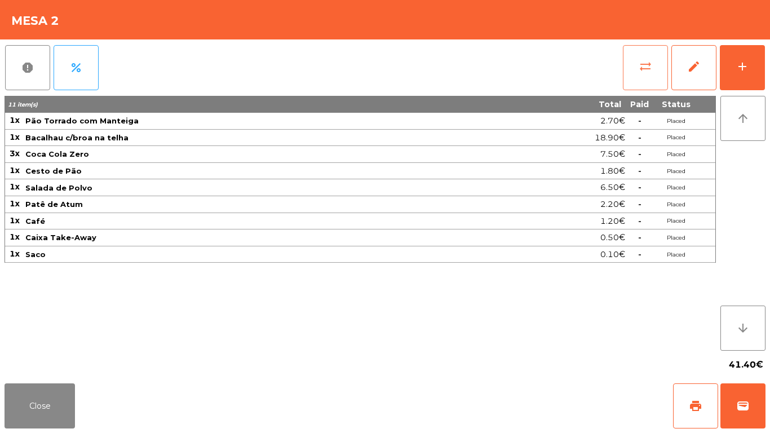
click at [648, 63] on span "sync_alt" at bounding box center [646, 67] width 14 height 14
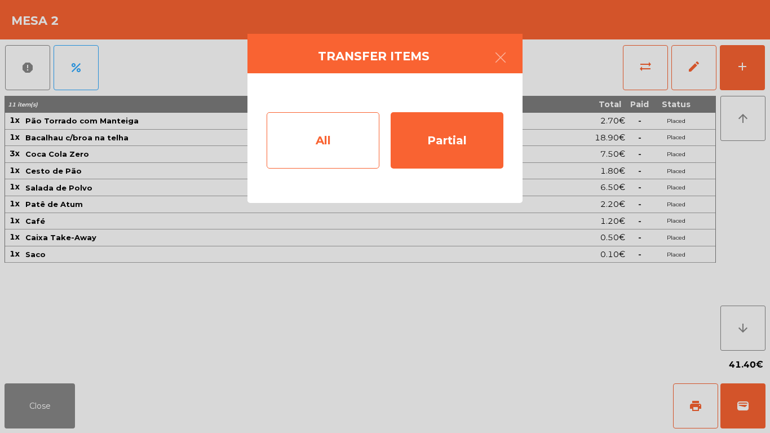
click at [294, 145] on div "All" at bounding box center [323, 140] width 113 height 56
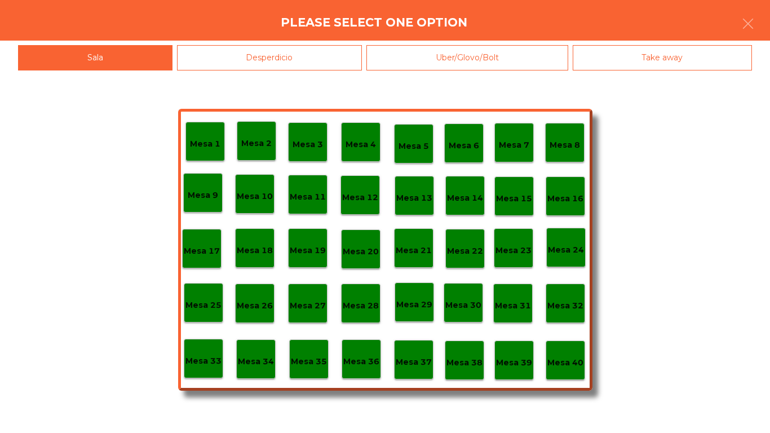
click at [570, 355] on div "Mesa 40" at bounding box center [566, 360] width 36 height 17
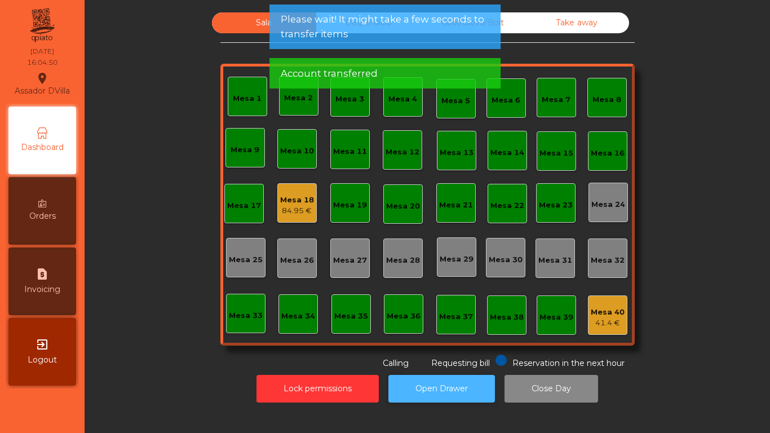
click at [433, 389] on button "Open Drawer" at bounding box center [442, 389] width 107 height 28
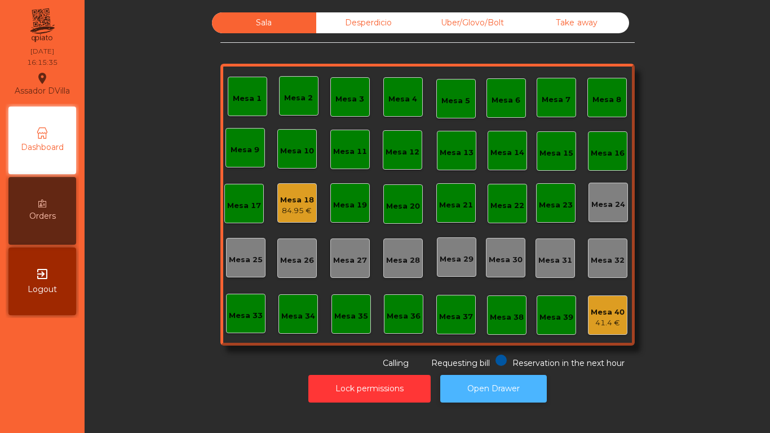
click at [475, 389] on button "Open Drawer" at bounding box center [493, 389] width 107 height 28
click at [294, 206] on div "84.95 €" at bounding box center [297, 210] width 34 height 11
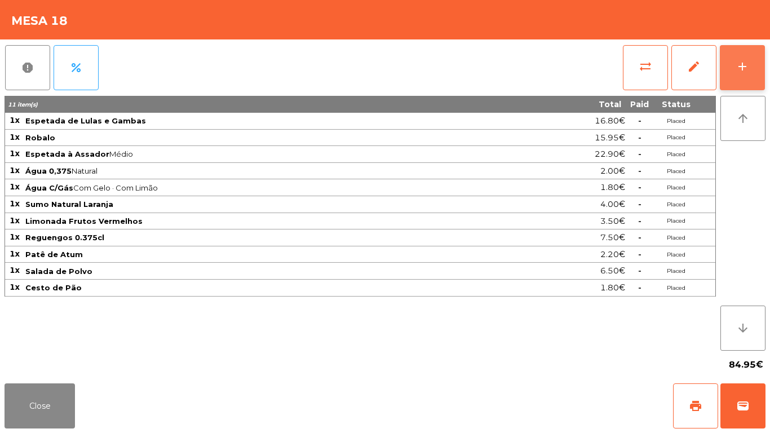
click at [763, 68] on button "add" at bounding box center [742, 67] width 45 height 45
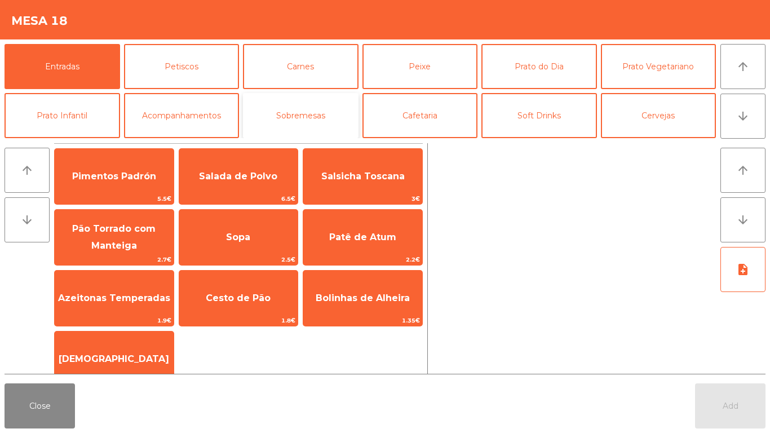
click at [298, 111] on button "Sobremesas" at bounding box center [301, 115] width 116 height 45
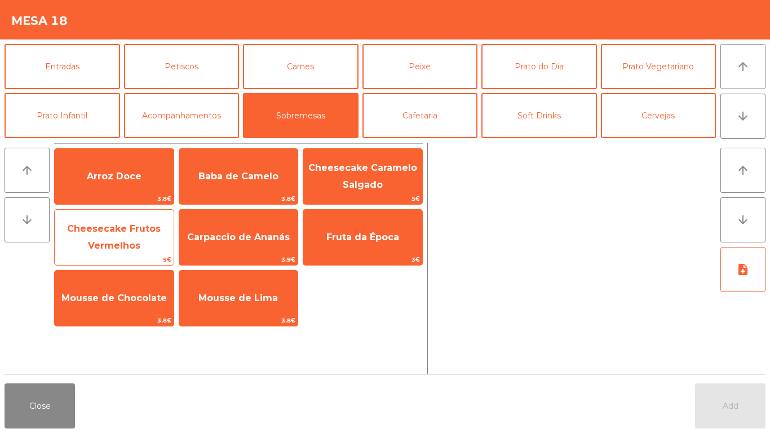
click at [123, 240] on span "Cheesecake Frutos Vermelhos" at bounding box center [114, 238] width 119 height 48
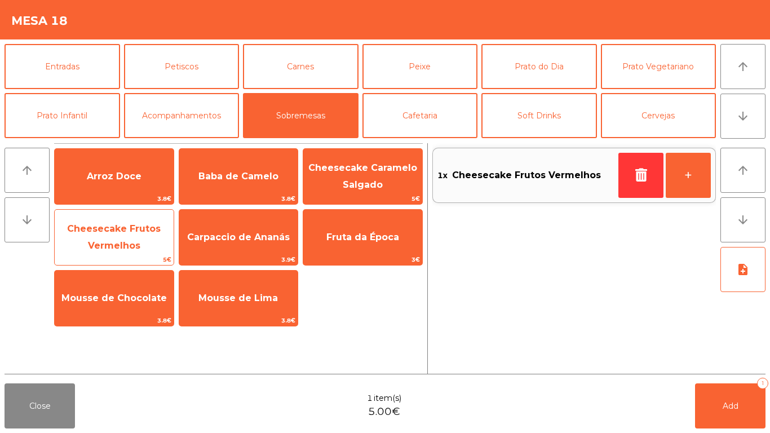
click at [115, 241] on span "Cheesecake Frutos Vermelhos" at bounding box center [114, 237] width 94 height 28
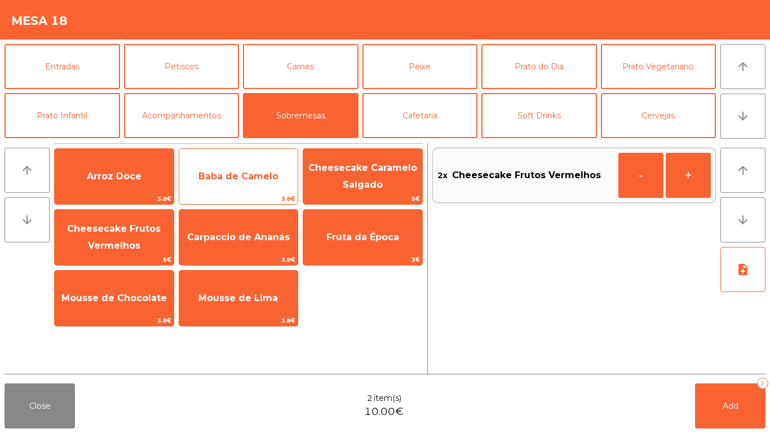
click at [232, 178] on span "Baba de Camelo" at bounding box center [238, 176] width 80 height 11
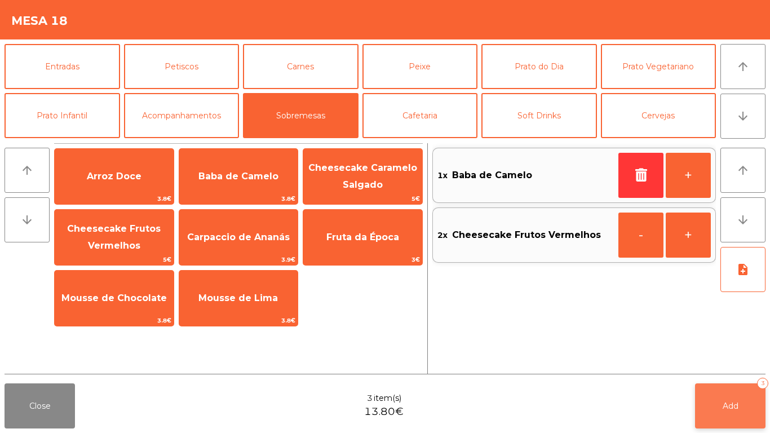
click at [732, 403] on span "Add" at bounding box center [731, 406] width 16 height 10
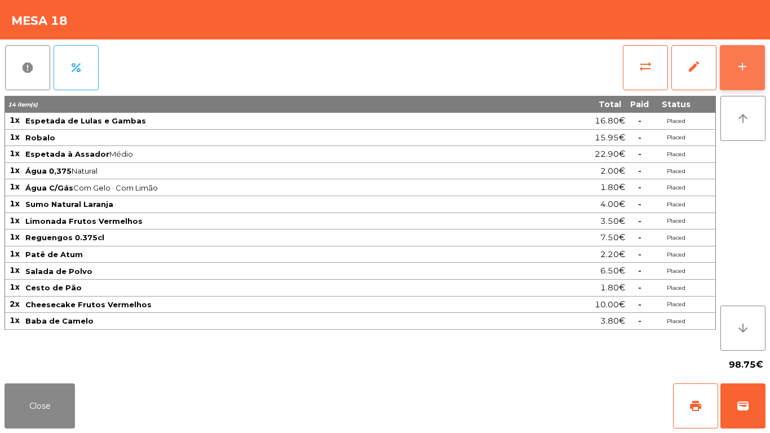
click at [758, 67] on button "add" at bounding box center [742, 67] width 45 height 45
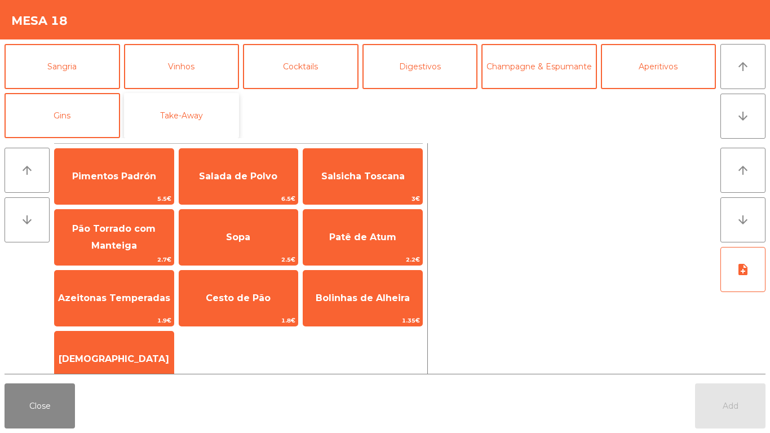
click at [190, 118] on button "Take-Away" at bounding box center [182, 115] width 116 height 45
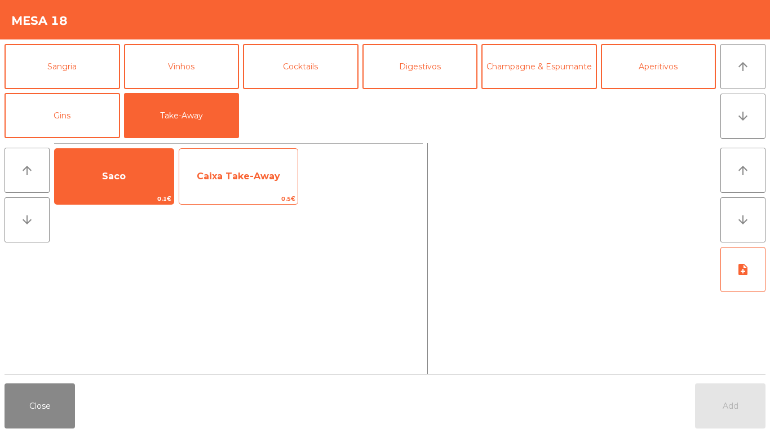
click at [236, 181] on span "Caixa Take-Away" at bounding box center [238, 176] width 83 height 11
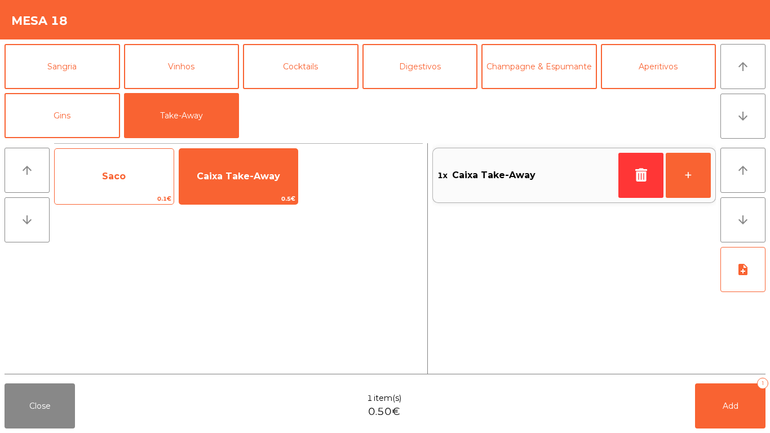
click at [108, 178] on span "Saco" at bounding box center [114, 176] width 24 height 11
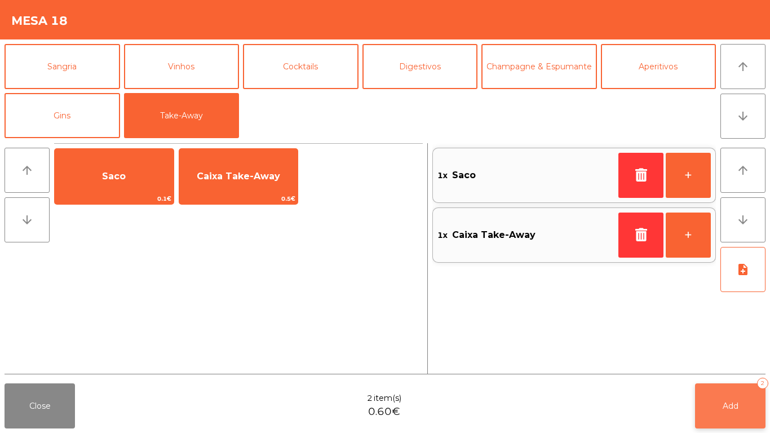
click at [730, 401] on span "Add" at bounding box center [731, 406] width 16 height 10
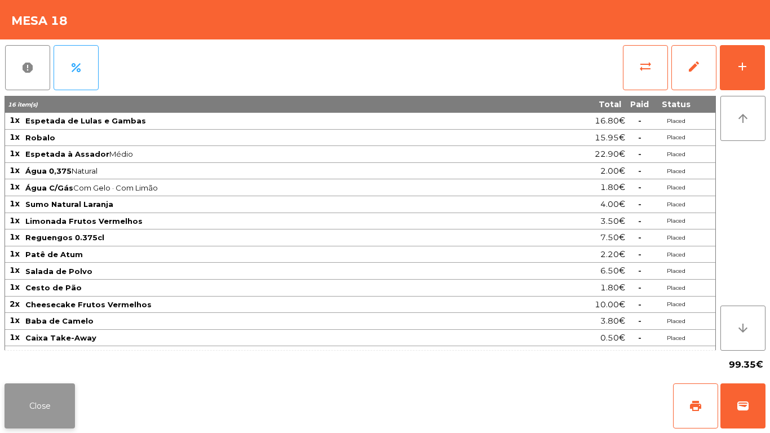
click at [21, 412] on button "Close" at bounding box center [40, 405] width 70 height 45
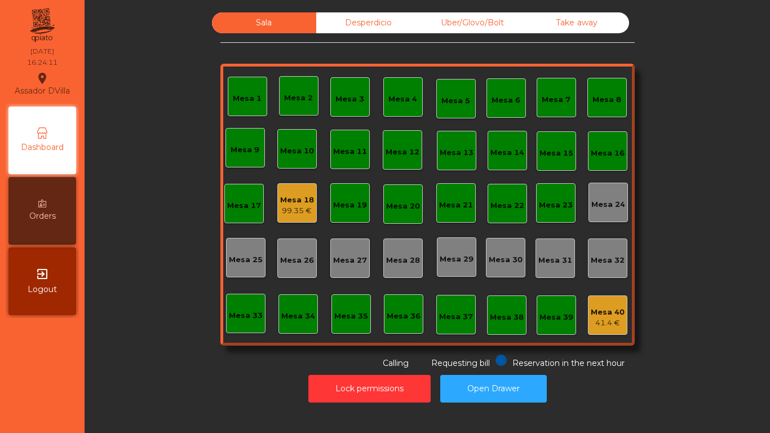
click at [578, 22] on div "Take away" at bounding box center [577, 22] width 104 height 21
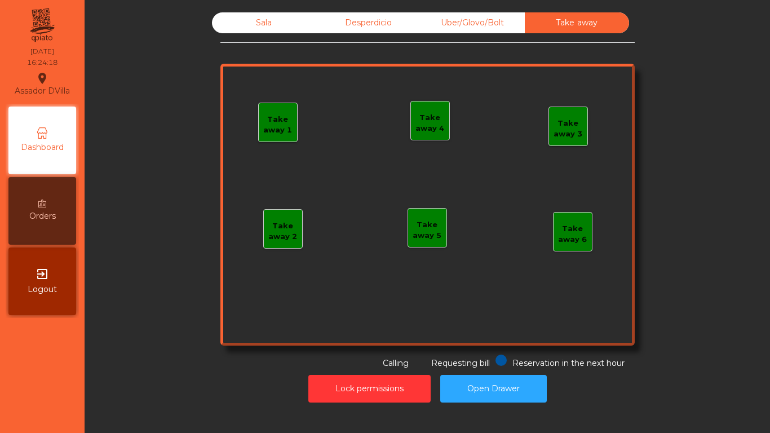
click at [486, 24] on div "Uber/Glovo/Bolt" at bounding box center [473, 22] width 104 height 21
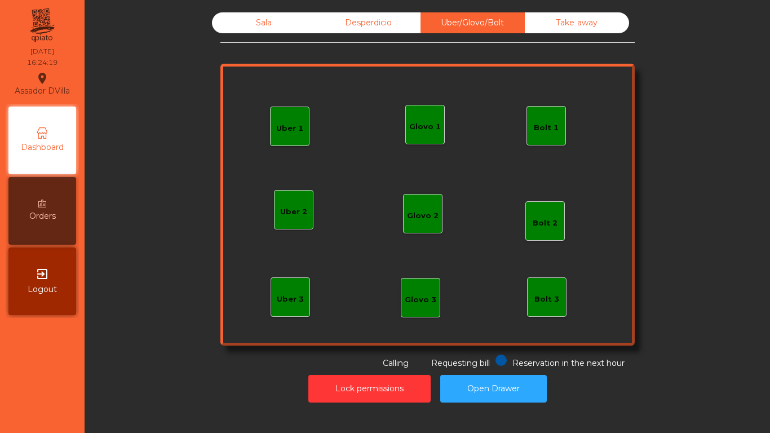
click at [362, 21] on div "Desperdicio" at bounding box center [368, 22] width 104 height 21
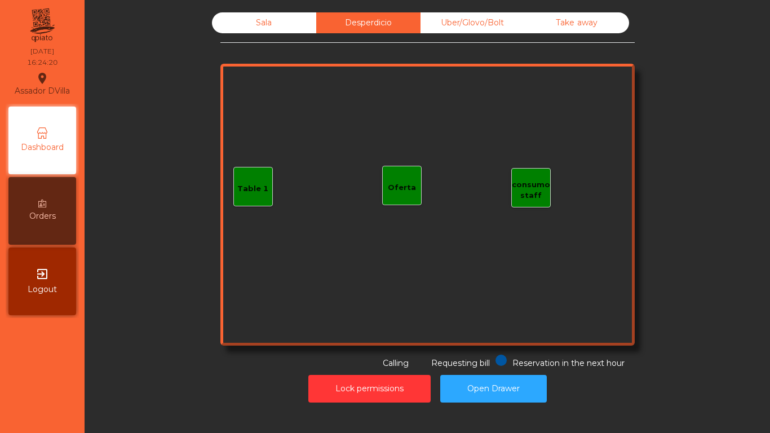
click at [250, 25] on div "Sala" at bounding box center [264, 22] width 104 height 21
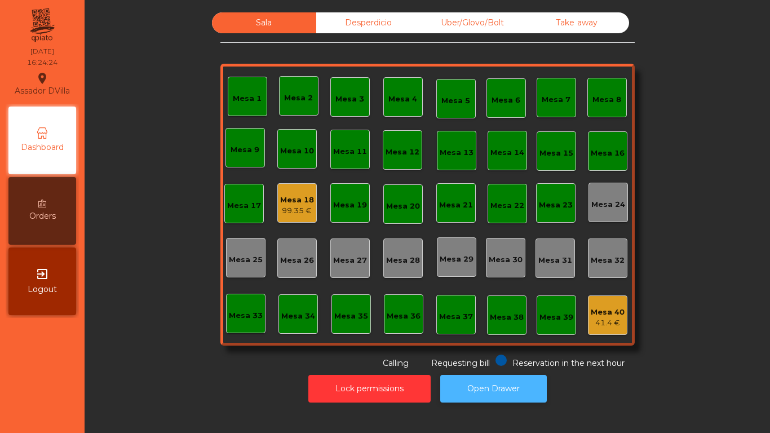
click at [495, 381] on button "Open Drawer" at bounding box center [493, 389] width 107 height 28
click at [277, 202] on div "Mesa 18 99.35 €" at bounding box center [296, 202] width 39 height 39
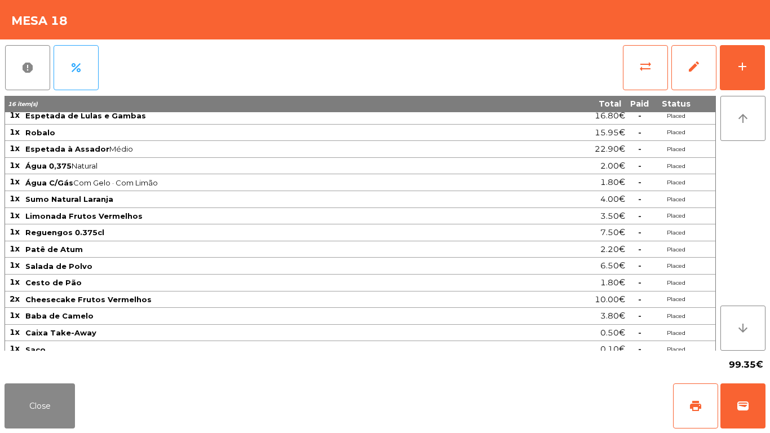
scroll to position [0, 0]
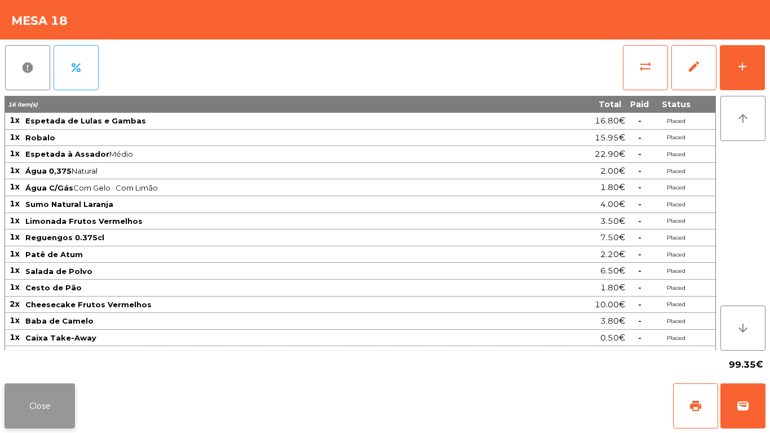
click at [29, 421] on button "Close" at bounding box center [40, 405] width 70 height 45
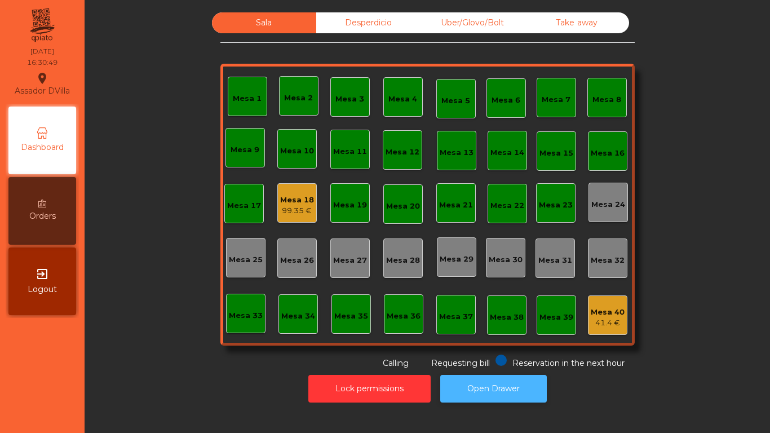
click at [498, 387] on button "Open Drawer" at bounding box center [493, 389] width 107 height 28
click at [282, 217] on div "Mesa 18 99.35 €" at bounding box center [296, 202] width 39 height 39
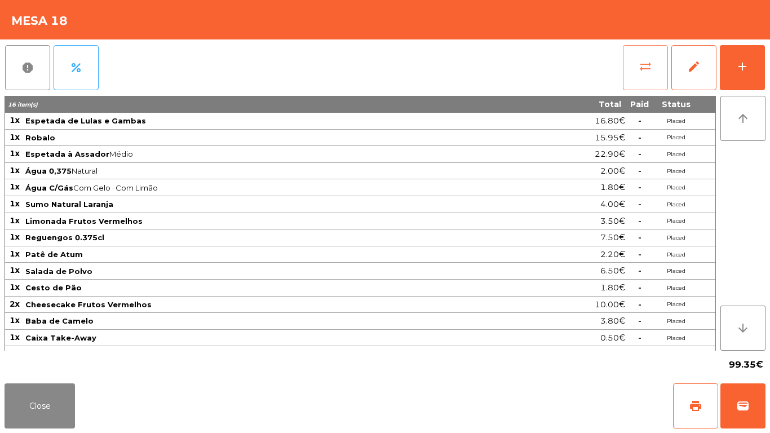
click at [659, 69] on button "sync_alt" at bounding box center [645, 67] width 45 height 45
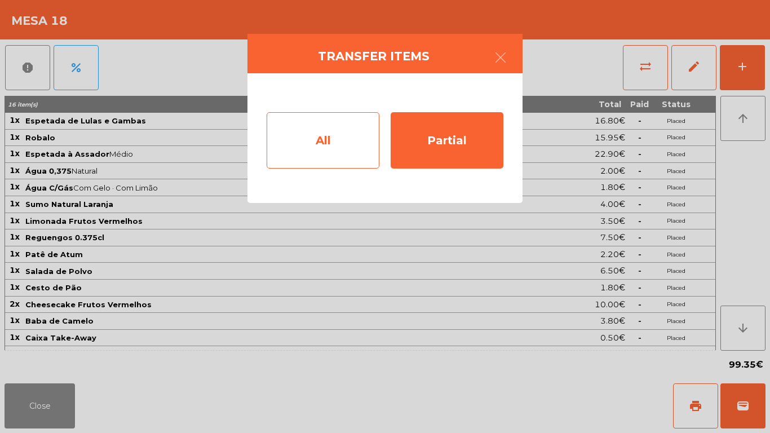
click at [303, 136] on div "All" at bounding box center [323, 140] width 113 height 56
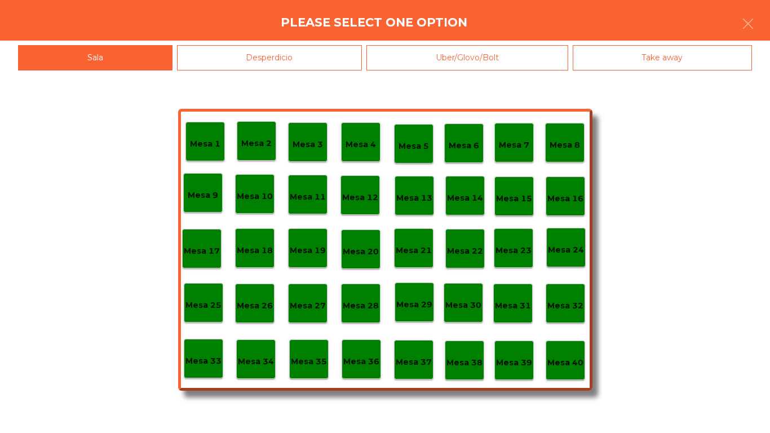
click at [566, 353] on div "Mesa 40" at bounding box center [566, 360] width 36 height 17
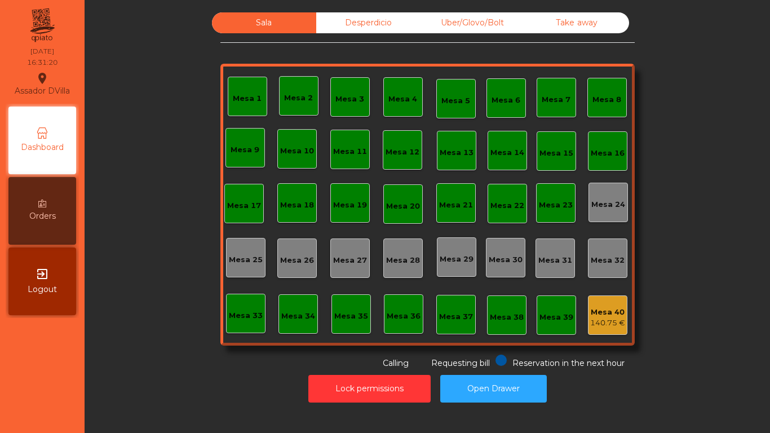
drag, startPoint x: 766, startPoint y: 433, endPoint x: 749, endPoint y: 433, distance: 17.5
click at [749, 433] on div "Sala Desperdicio Uber/Glovo/Bolt Take away Mesa 1 Mesa 2 [GEOGRAPHIC_DATA] 4 [G…" at bounding box center [428, 216] width 686 height 433
